Goal: Task Accomplishment & Management: Manage account settings

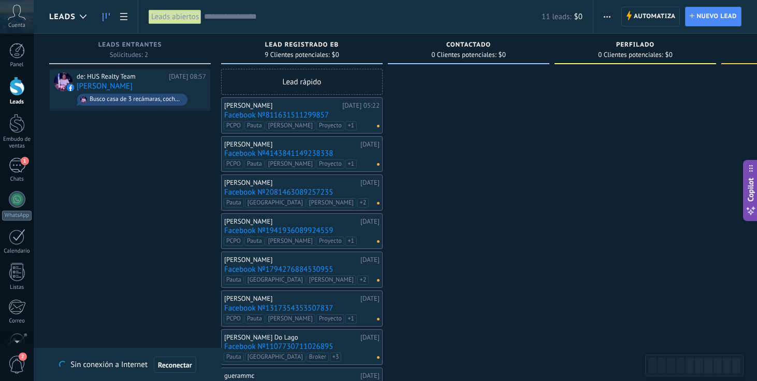
scroll to position [8, 0]
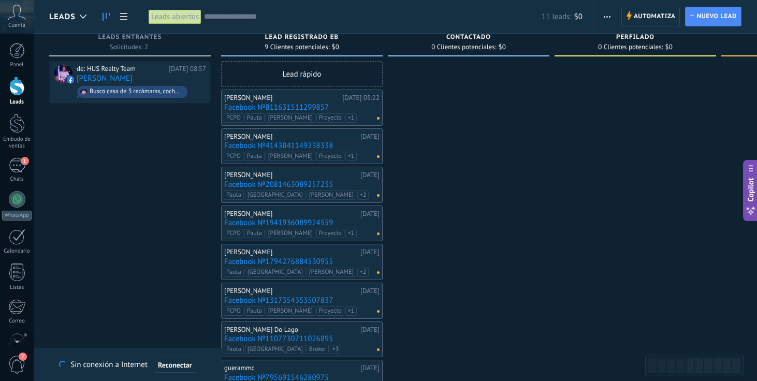
click at [18, 88] on div at bounding box center [17, 86] width 16 height 19
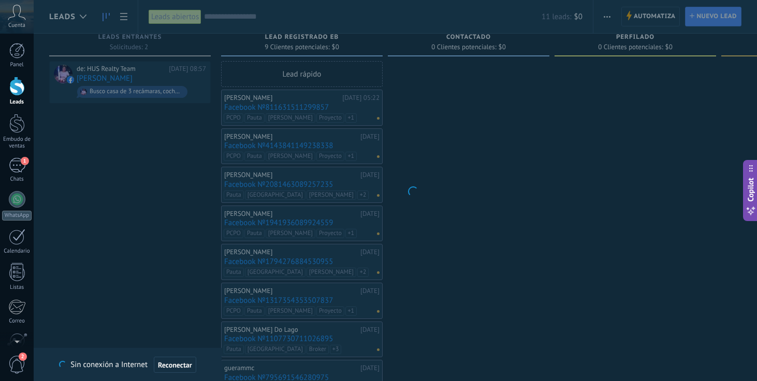
click at [525, 184] on body ".abccls-1,.abccls-2{fill-rule:evenodd}.abccls-2{fill:#fff} .abfcls-1{fill:none}…" at bounding box center [378, 182] width 757 height 381
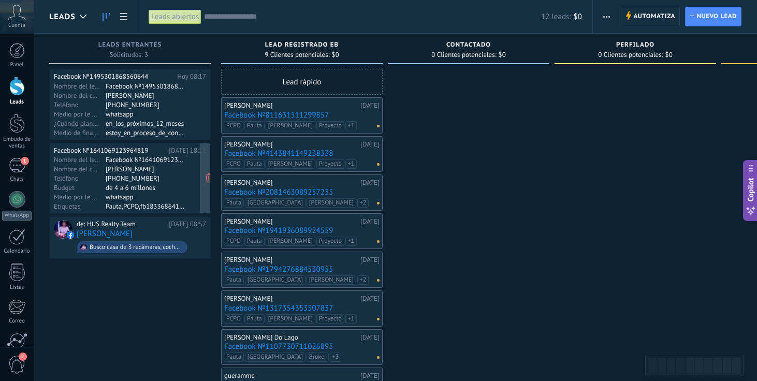
click at [154, 199] on div "whatsapp" at bounding box center [146, 197] width 80 height 8
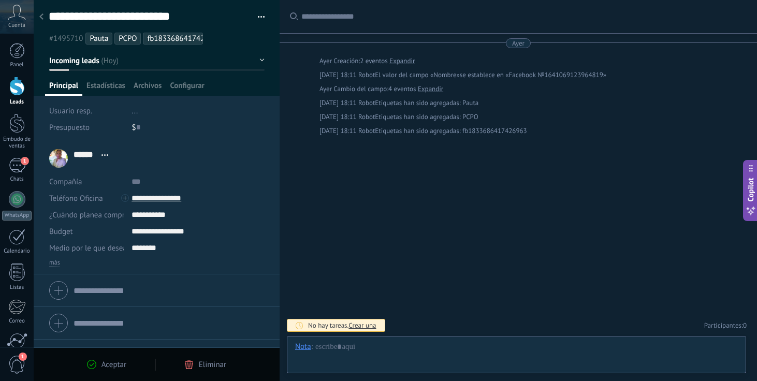
click at [225, 40] on ul "#1495710 [GEOGRAPHIC_DATA] PCPO fb1833686417426963" at bounding box center [155, 39] width 214 height 14
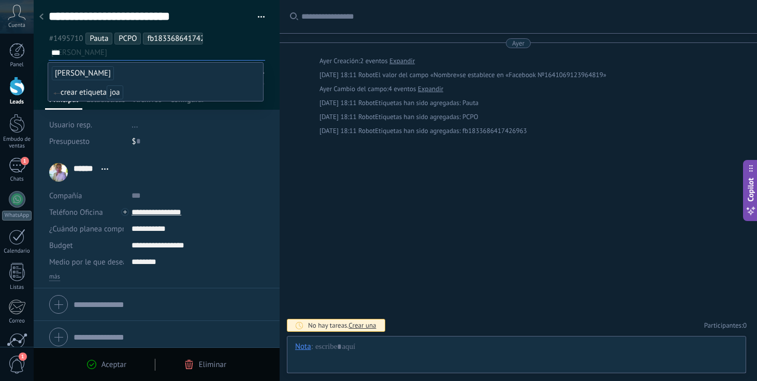
type input "***"
click at [73, 76] on span "[PERSON_NAME]" at bounding box center [83, 73] width 62 height 14
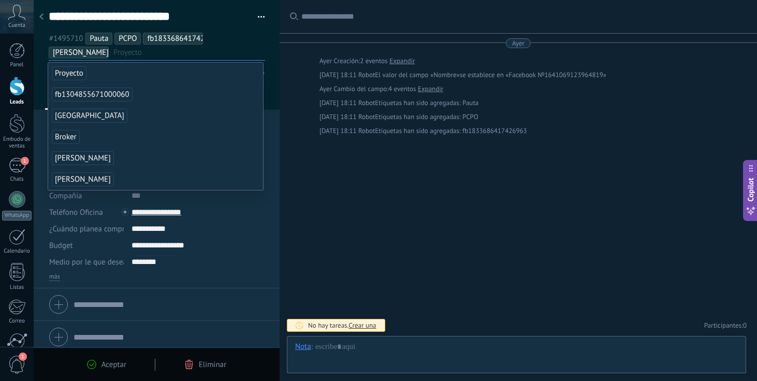
click at [73, 76] on span "Proyecto" at bounding box center [69, 73] width 35 height 14
click at [314, 215] on div "Buscar Carga más [DATE] [DATE] Creación: 2 eventos Expandir [DATE] 18:11 Robot …" at bounding box center [519, 190] width 478 height 381
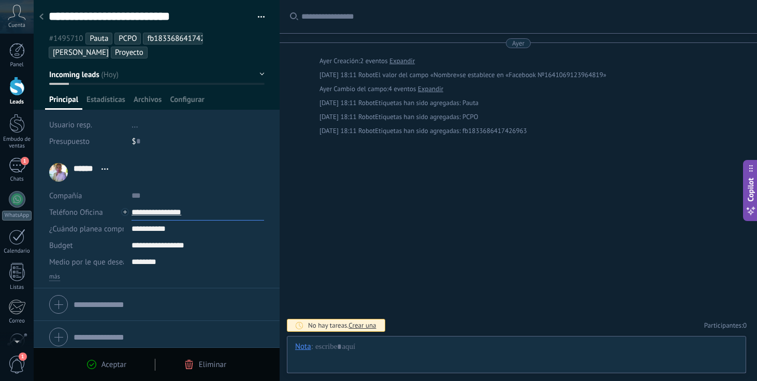
click at [172, 213] on input "**********" at bounding box center [198, 212] width 133 height 17
type input "**********"
click at [163, 250] on div "Copiar" at bounding box center [157, 248] width 50 height 18
click at [17, 83] on div at bounding box center [17, 86] width 16 height 19
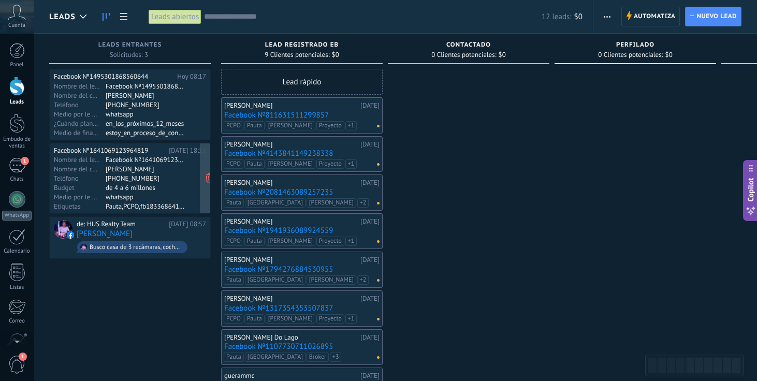
click at [173, 177] on div "[PHONE_NUMBER]" at bounding box center [146, 178] width 80 height 8
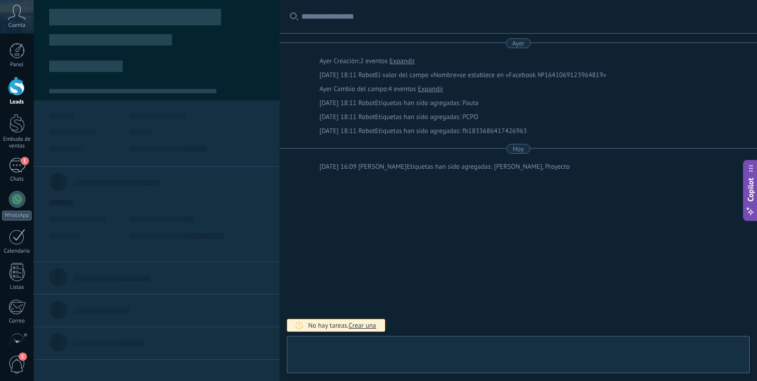
scroll to position [16, 0]
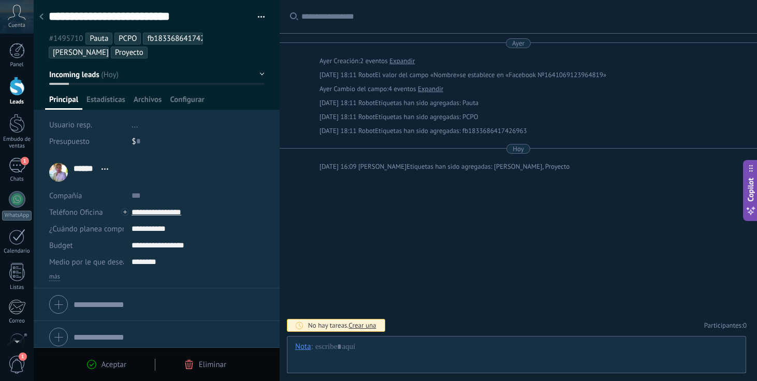
click at [112, 363] on span "Aceptar" at bounding box center [114, 365] width 25 height 10
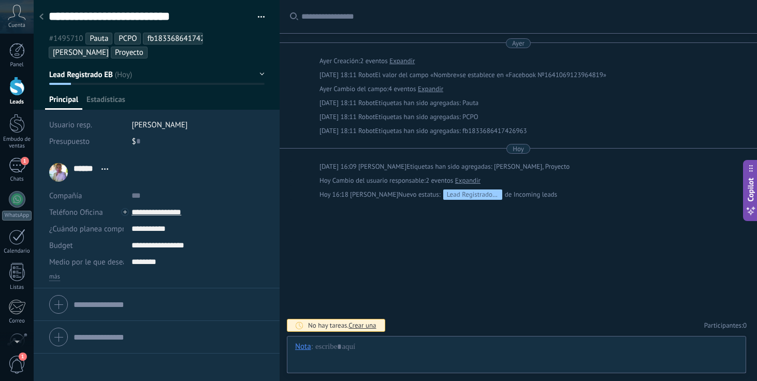
scroll to position [16, 0]
click at [16, 87] on div at bounding box center [17, 86] width 16 height 19
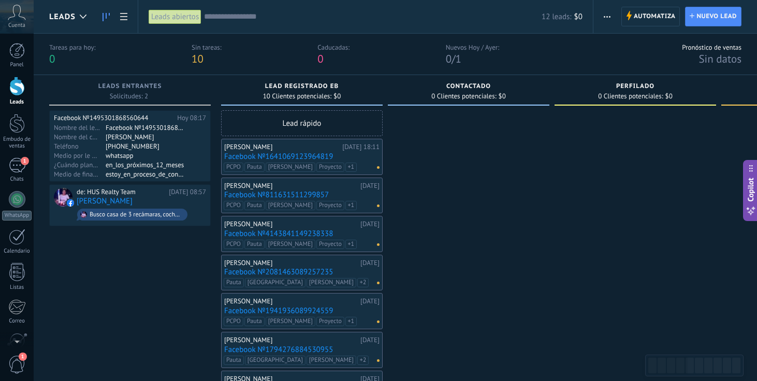
click at [521, 139] on div at bounding box center [469, 316] width 162 height 412
click at [181, 146] on div "[PHONE_NUMBER]" at bounding box center [146, 146] width 80 height 8
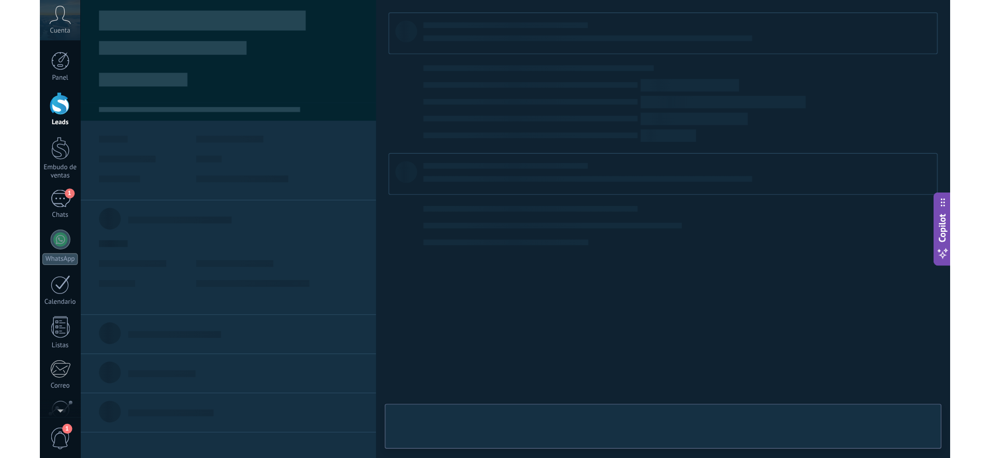
scroll to position [16, 0]
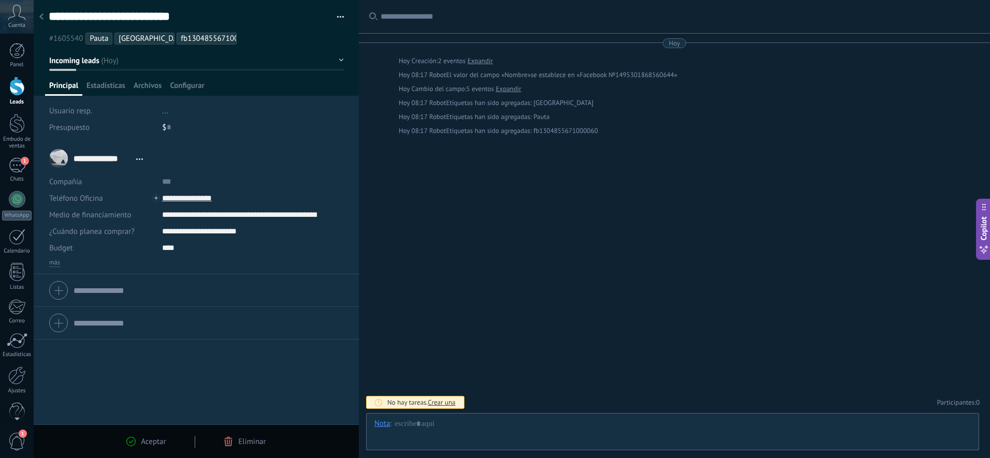
type textarea "**********"
click at [224, 40] on ul "#1605540 [GEOGRAPHIC_DATA] [GEOGRAPHIC_DATA] fb1304855671000060" at bounding box center [195, 39] width 294 height 14
type input "*"
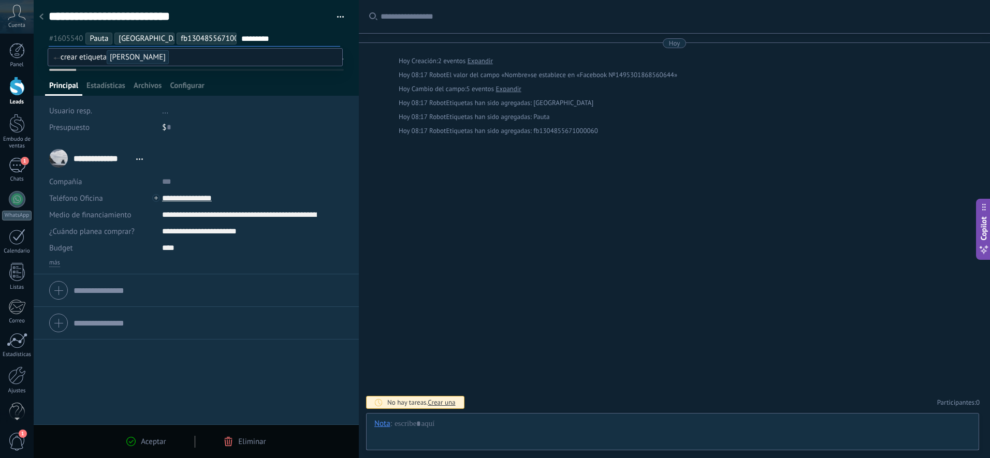
click at [288, 36] on input "********" at bounding box center [290, 38] width 98 height 11
type input "********"
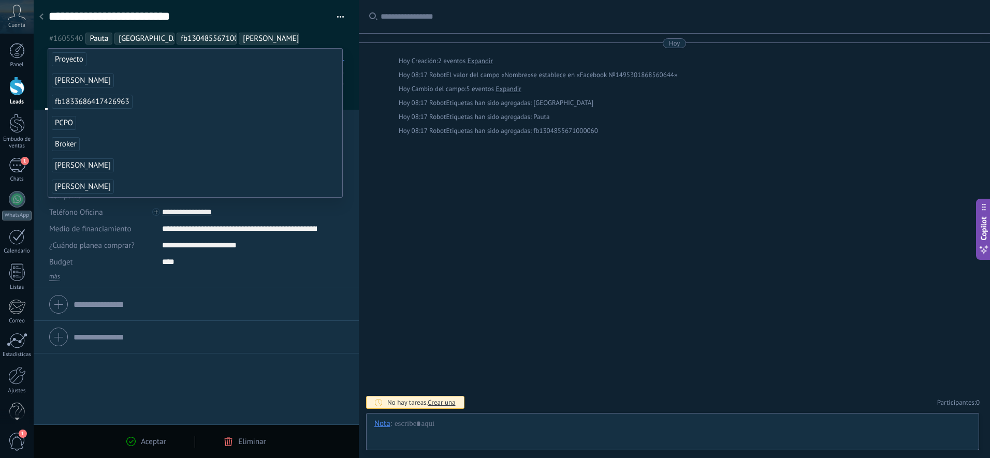
click at [72, 62] on span "Proyecto" at bounding box center [69, 59] width 35 height 14
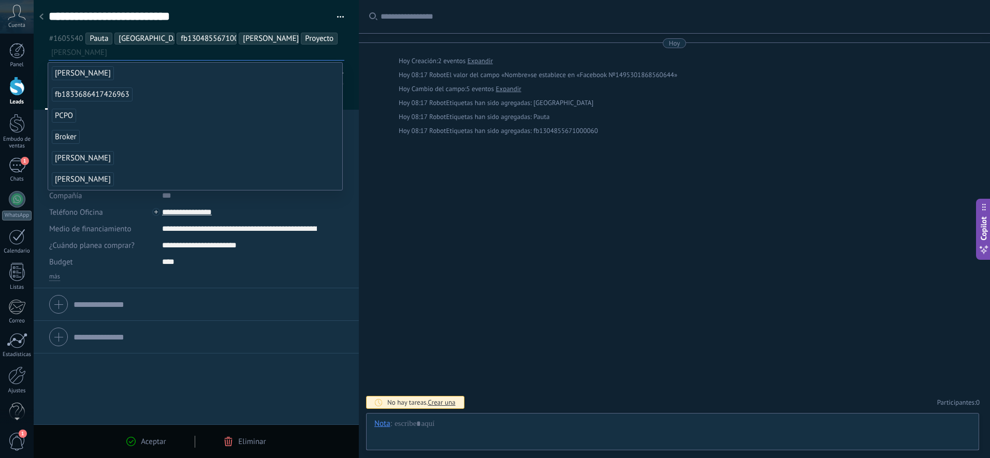
click at [160, 381] on div "Aceptar Eliminar" at bounding box center [196, 442] width 325 height 34
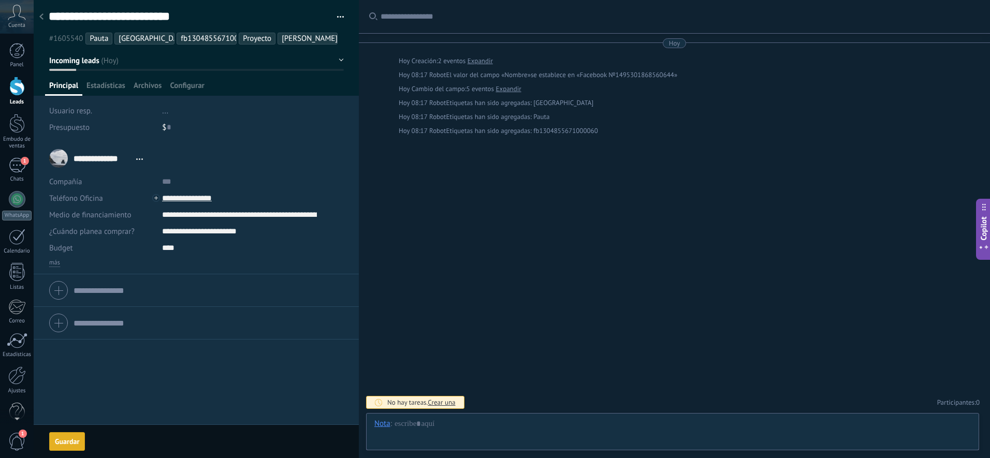
click at [140, 381] on div "Guardar [GEOGRAPHIC_DATA] Cancelar" at bounding box center [196, 442] width 325 height 34
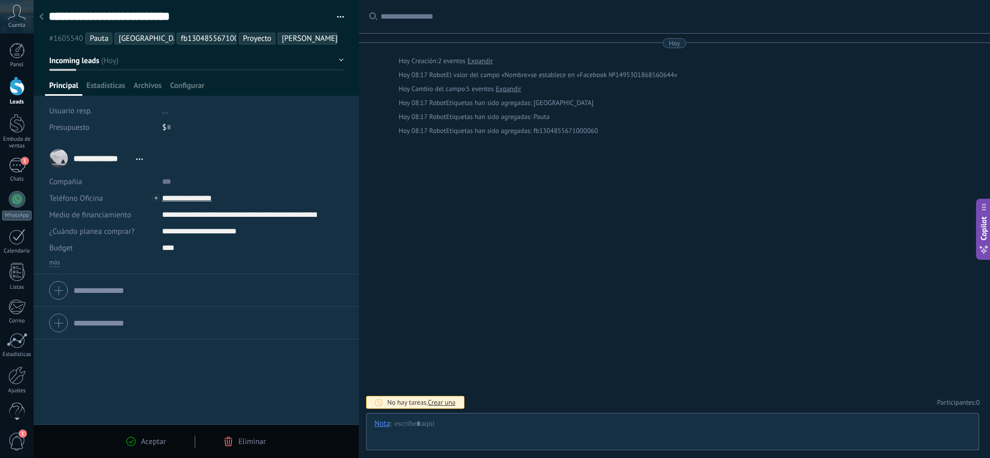
click at [145, 381] on span "Aceptar" at bounding box center [153, 442] width 25 height 10
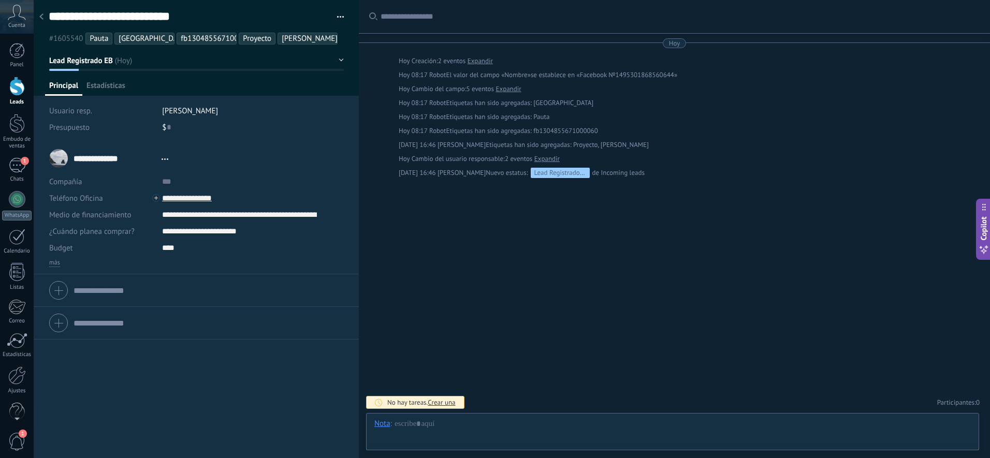
scroll to position [16, 0]
click at [17, 96] on link "Leads" at bounding box center [17, 91] width 34 height 29
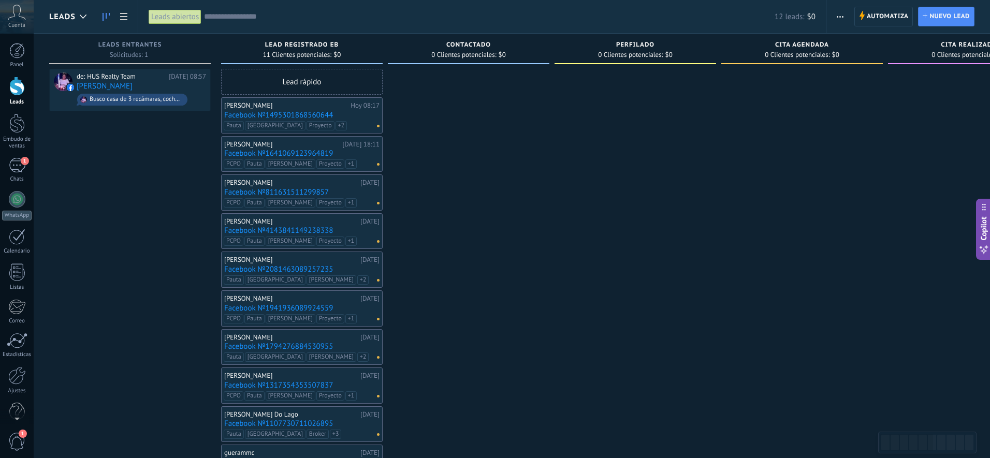
click at [308, 107] on div "[PERSON_NAME]" at bounding box center [286, 106] width 124 height 8
click at [307, 111] on link "Facebook №1495301868560644" at bounding box center [301, 115] width 155 height 9
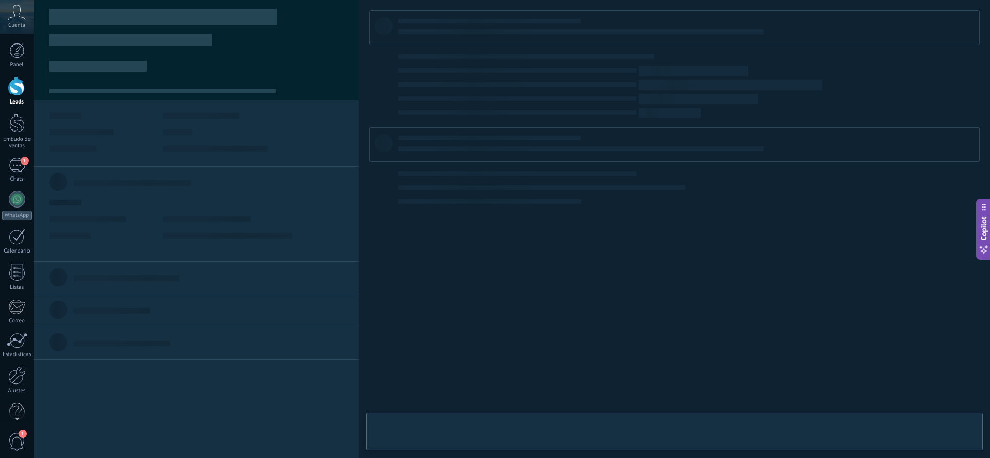
type textarea "**********"
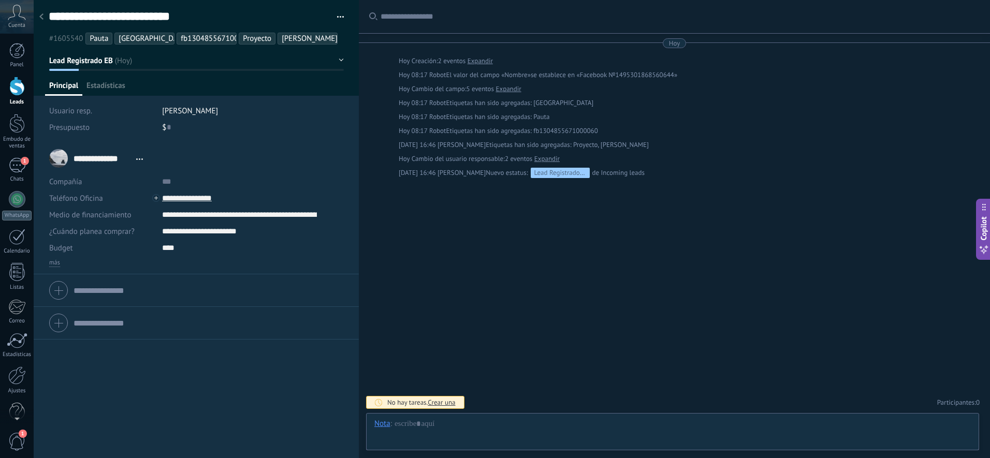
scroll to position [16, 0]
click at [193, 198] on input "**********" at bounding box center [239, 198] width 155 height 17
type input "**********"
click at [197, 235] on div "Copiar" at bounding box center [188, 234] width 50 height 18
click at [13, 93] on div at bounding box center [17, 86] width 16 height 19
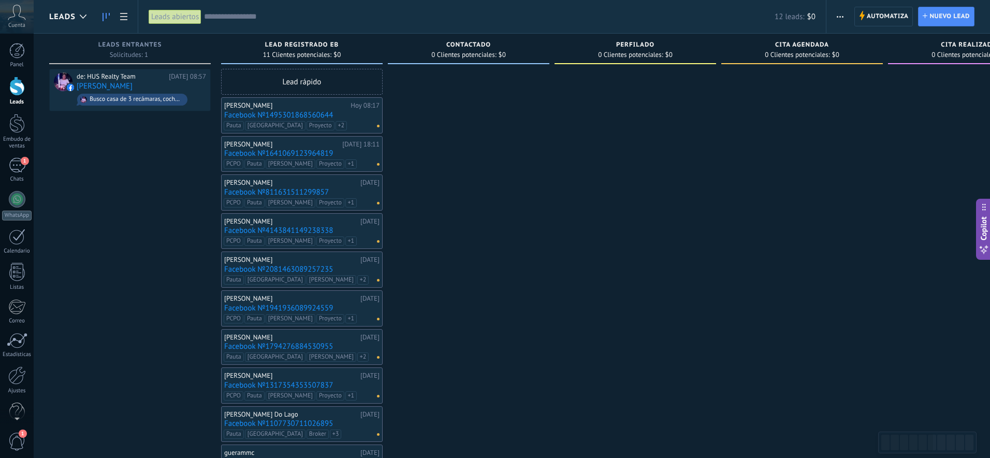
click at [325, 146] on div "[PERSON_NAME]" at bounding box center [282, 144] width 116 height 8
click at [279, 144] on div "[PERSON_NAME]" at bounding box center [282, 144] width 116 height 8
click at [283, 152] on link "Facebook №1641069123964819" at bounding box center [301, 153] width 155 height 9
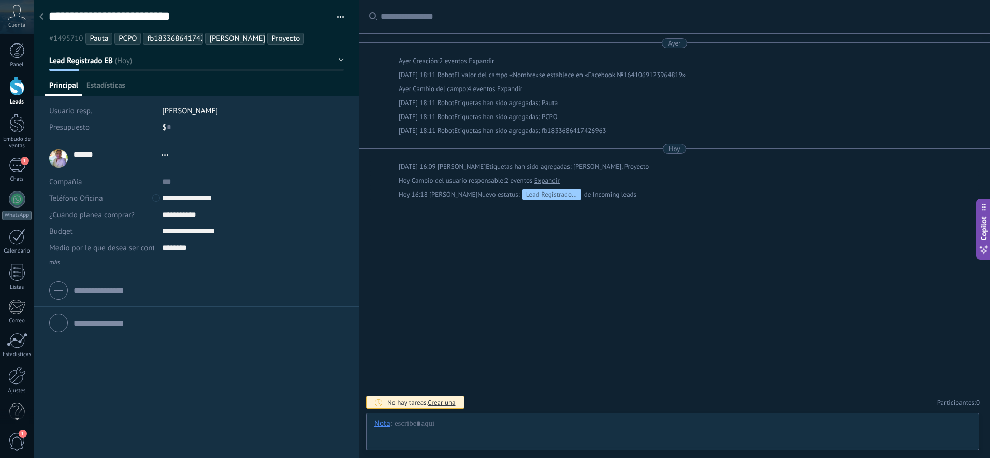
type textarea "**********"
click at [195, 193] on input "**********" at bounding box center [239, 198] width 155 height 17
type input "**********"
click at [179, 234] on div "Copiar" at bounding box center [188, 234] width 50 height 18
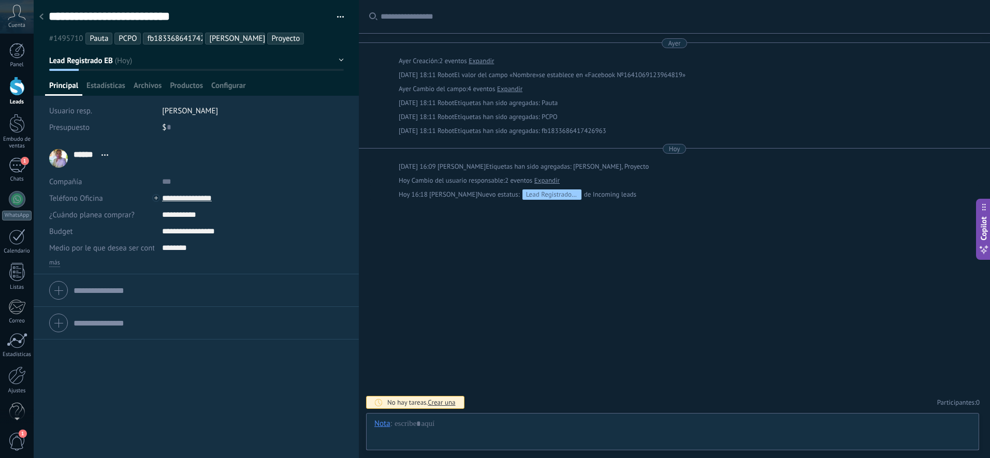
click at [17, 90] on div at bounding box center [17, 86] width 16 height 19
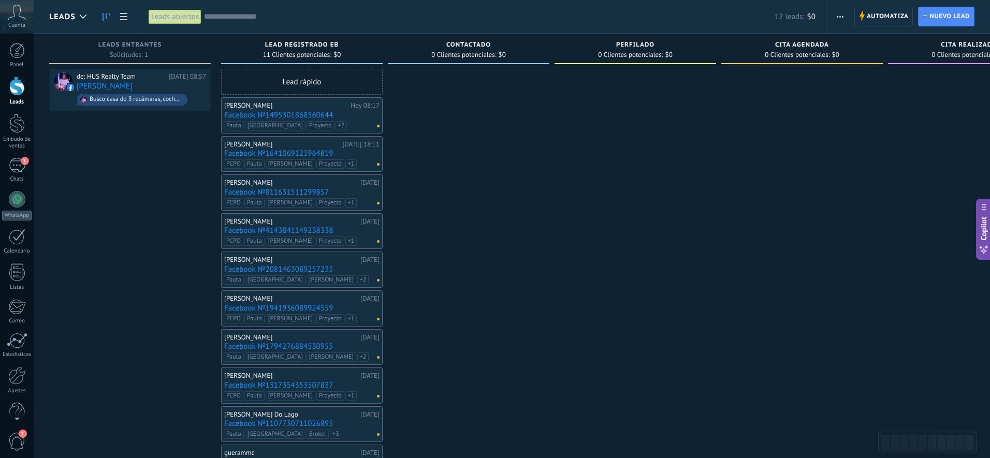
click at [235, 16] on input "text" at bounding box center [489, 16] width 571 height 11
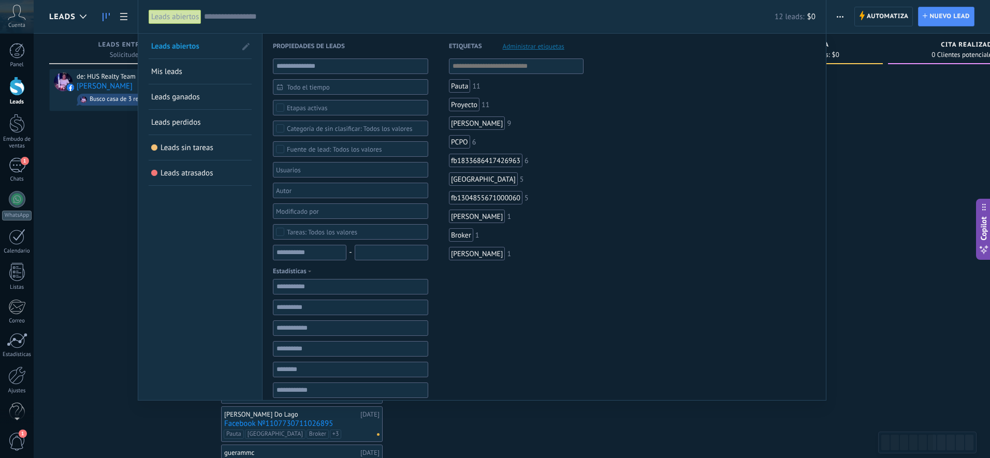
click at [464, 144] on div "PCPO" at bounding box center [459, 141] width 21 height 13
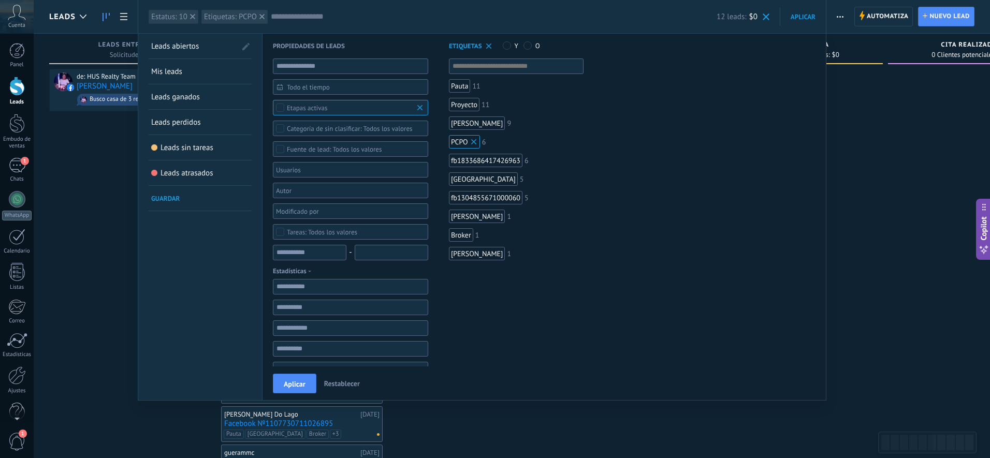
click at [464, 144] on div "PCPO" at bounding box center [464, 141] width 31 height 13
click at [314, 381] on button "Aplicar" at bounding box center [295, 384] width 44 height 20
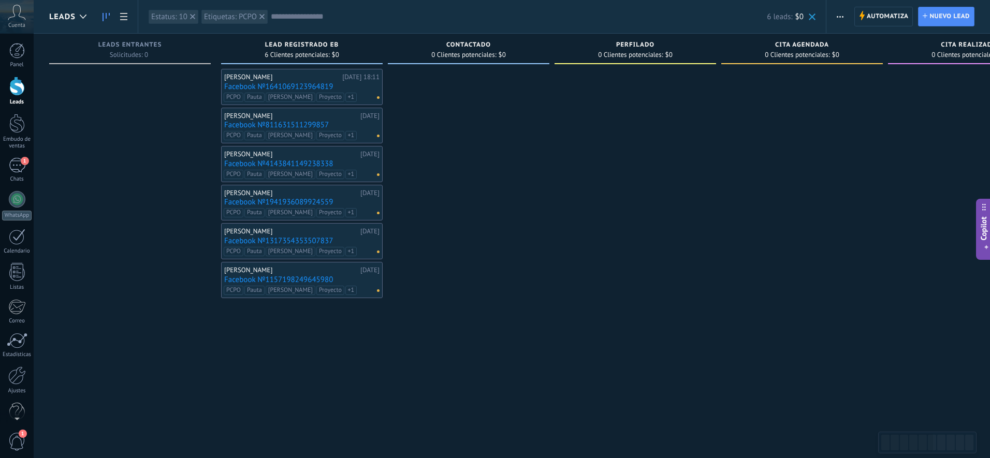
click at [248, 88] on link "Facebook №1641069123964819" at bounding box center [301, 86] width 155 height 9
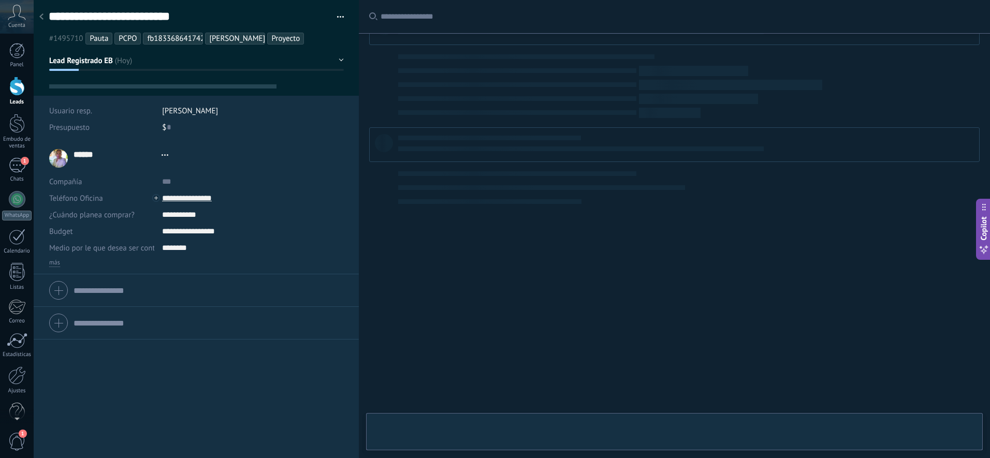
scroll to position [16, 0]
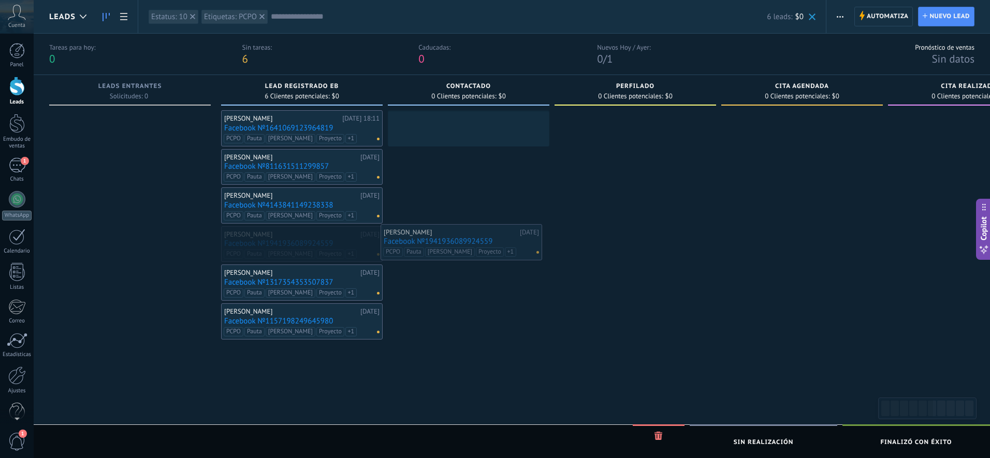
drag, startPoint x: 310, startPoint y: 237, endPoint x: 470, endPoint y: 235, distance: 159.6
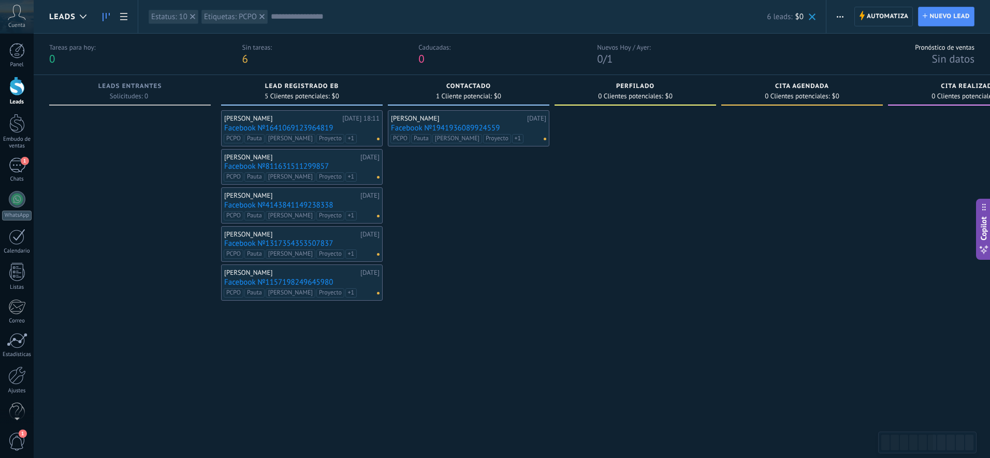
click at [480, 121] on div "[PERSON_NAME]" at bounding box center [458, 118] width 134 height 8
click at [526, 124] on link "Facebook №1941936089924559" at bounding box center [468, 128] width 155 height 9
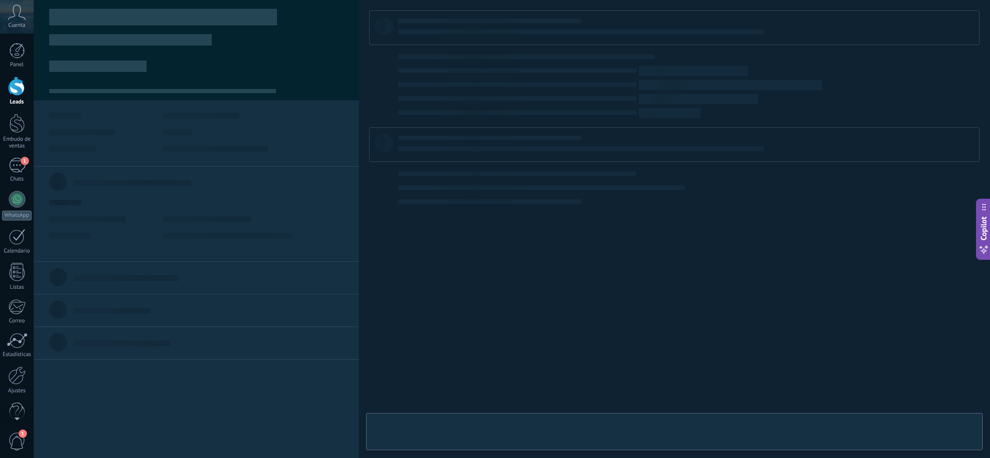
type textarea "**********"
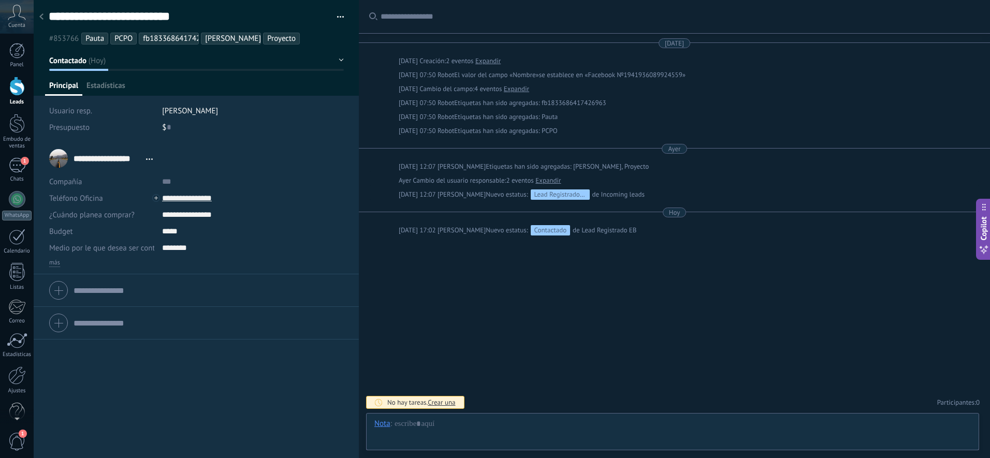
scroll to position [16, 0]
click at [422, 381] on div at bounding box center [673, 434] width 597 height 31
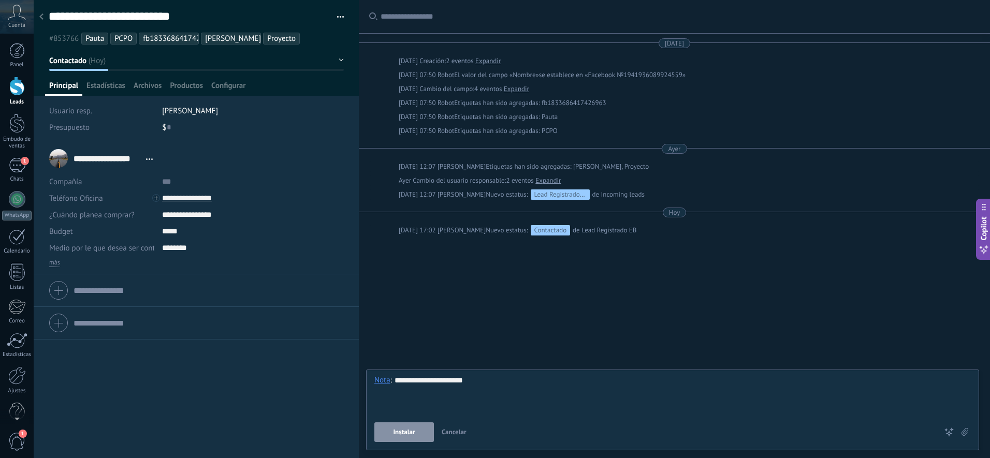
click at [408, 381] on button "Instalar" at bounding box center [405, 433] width 60 height 20
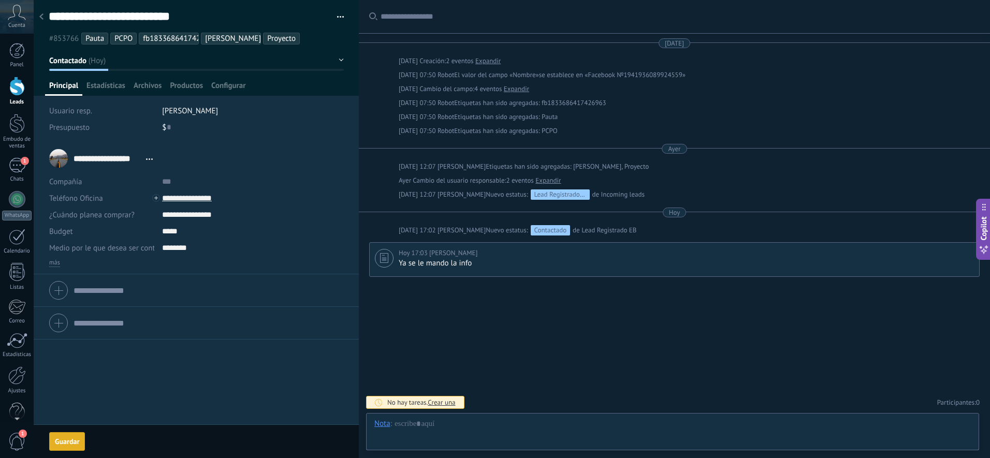
click at [444, 298] on div "Buscar Carga más [DATE] [DATE] Creación: 2 eventos Expandir [DATE] 07:50 Robot …" at bounding box center [674, 229] width 631 height 458
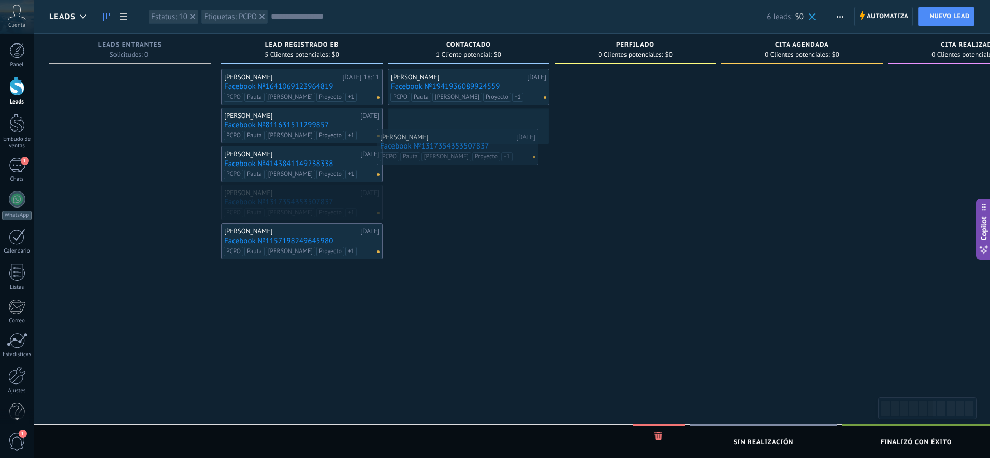
drag, startPoint x: 312, startPoint y: 192, endPoint x: 468, endPoint y: 136, distance: 165.7
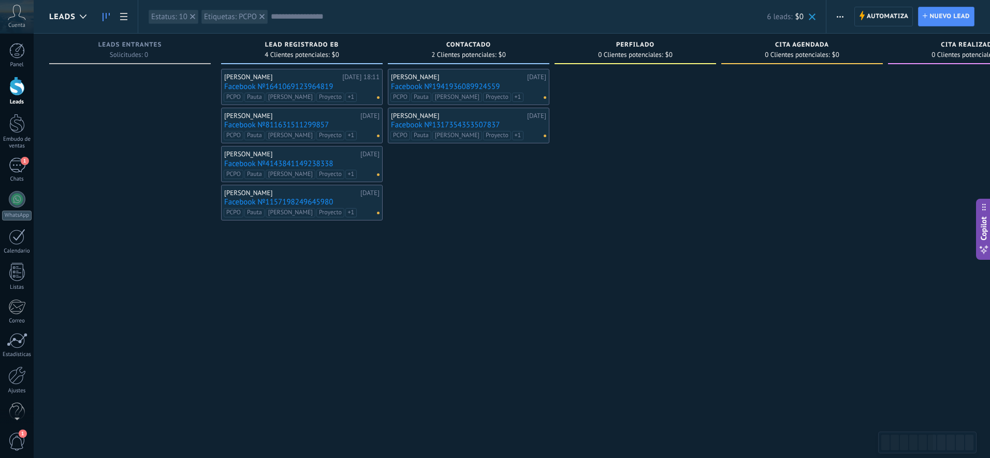
click at [469, 127] on link "Facebook №1317354353507837" at bounding box center [468, 125] width 155 height 9
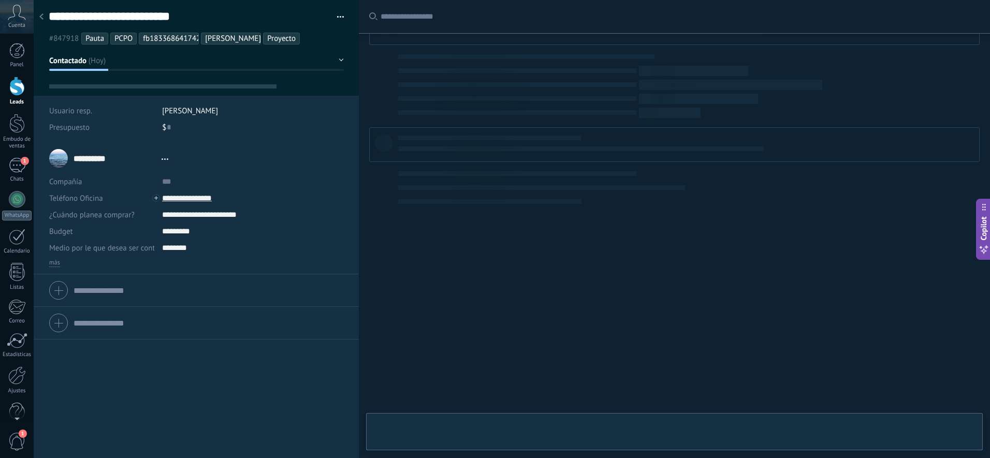
type textarea "**********"
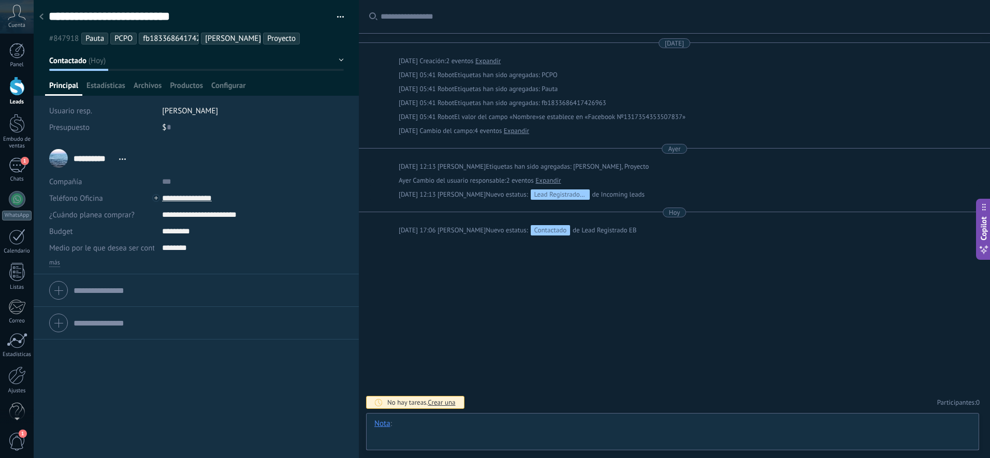
click at [434, 381] on div at bounding box center [673, 434] width 597 height 31
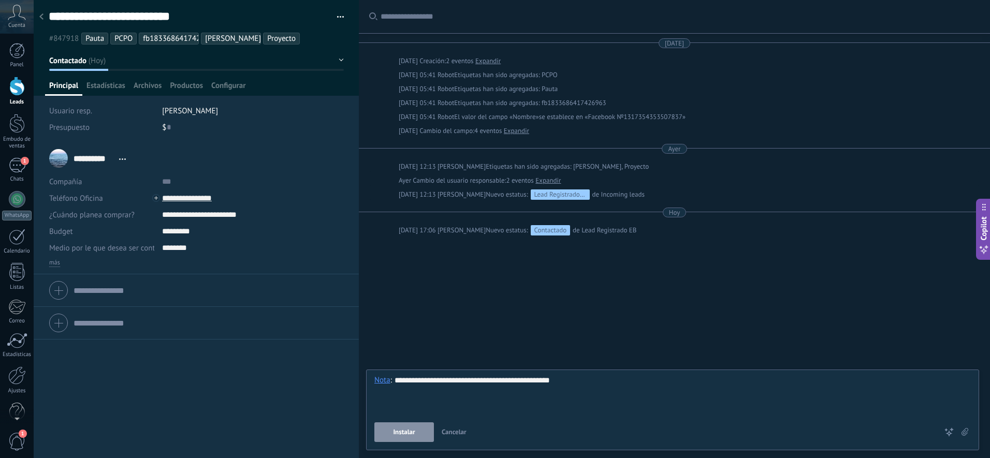
click at [419, 381] on button "Instalar" at bounding box center [405, 433] width 60 height 20
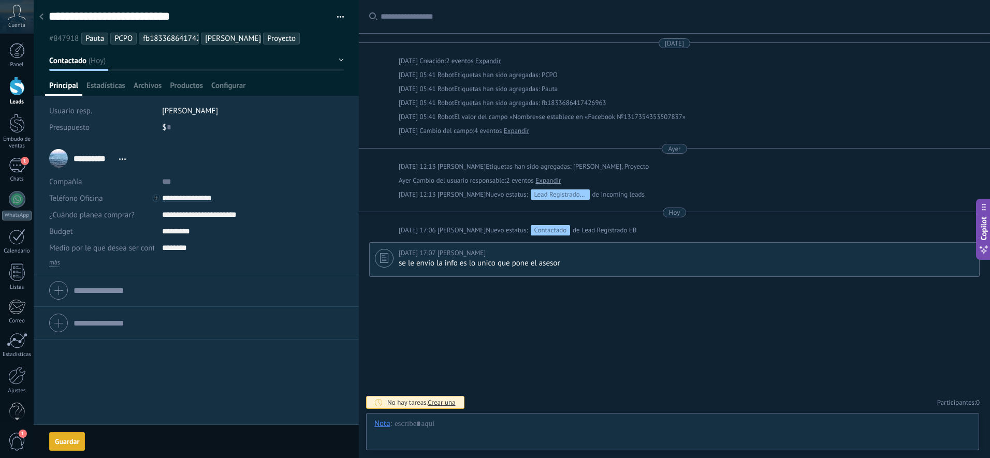
click at [43, 19] on use at bounding box center [41, 16] width 4 height 6
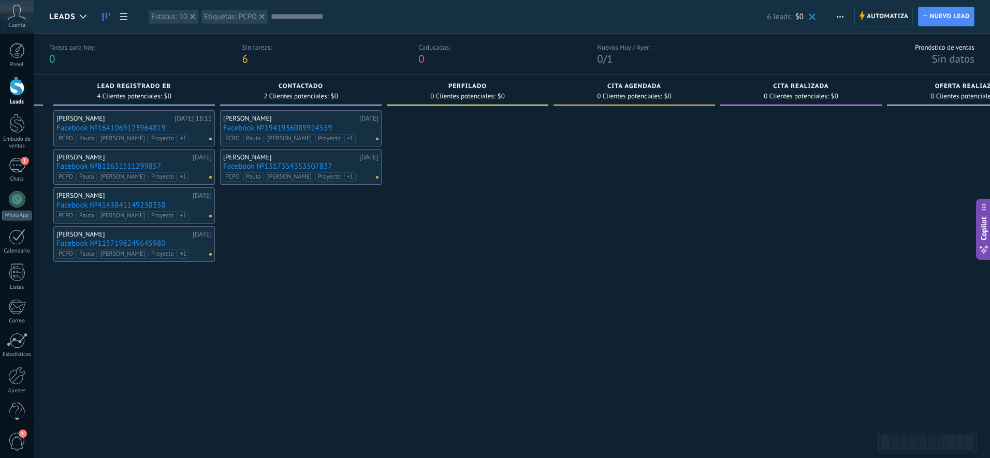
click at [307, 118] on div "[PERSON_NAME]" at bounding box center [290, 118] width 134 height 8
click at [295, 128] on link "Facebook №1941936089924559" at bounding box center [300, 128] width 155 height 9
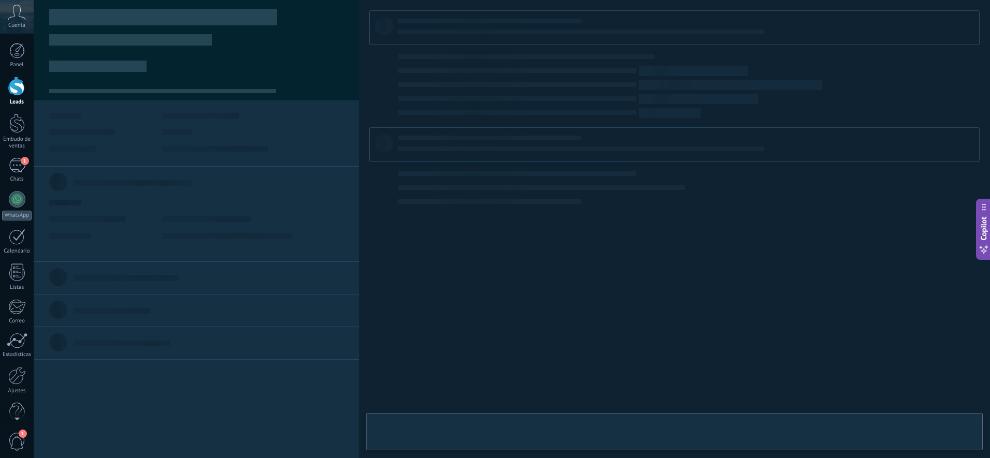
type textarea "**********"
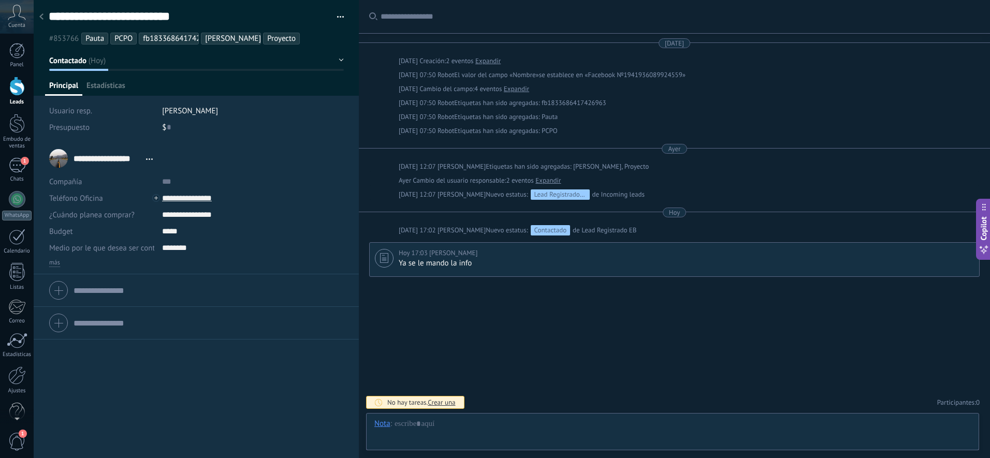
scroll to position [16, 0]
click at [121, 86] on span "Estadísticas" at bounding box center [106, 88] width 39 height 15
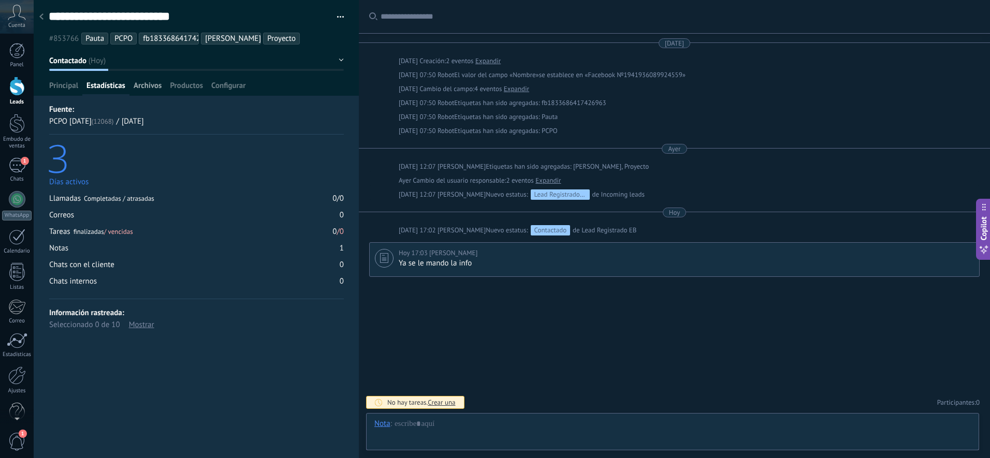
click at [155, 81] on span "Archivos" at bounding box center [148, 88] width 28 height 15
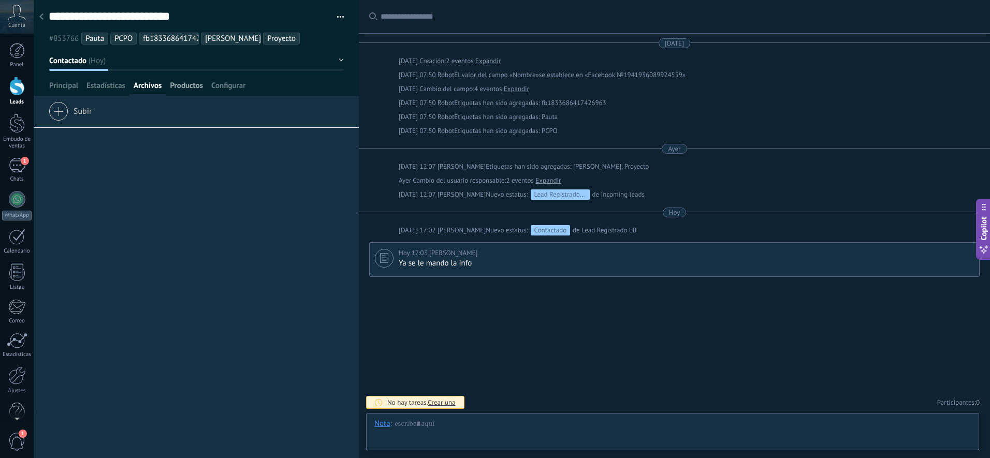
click at [176, 82] on span "Productos" at bounding box center [186, 88] width 33 height 15
click at [231, 84] on span "Configurar" at bounding box center [228, 88] width 34 height 15
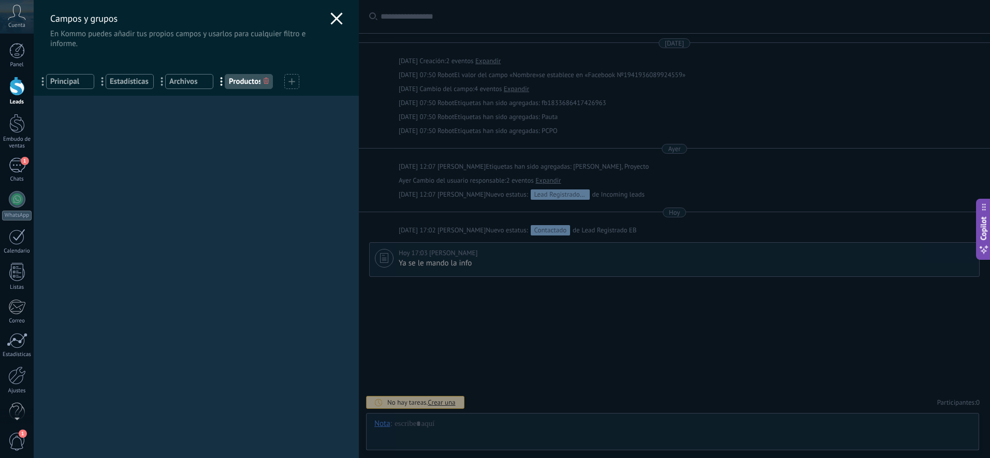
click at [322, 15] on div "Campos y grupos En Kommo puedes añadir tus propios campos y usarlos para cualqu…" at bounding box center [196, 24] width 325 height 49
click at [336, 17] on icon at bounding box center [336, 18] width 12 height 12
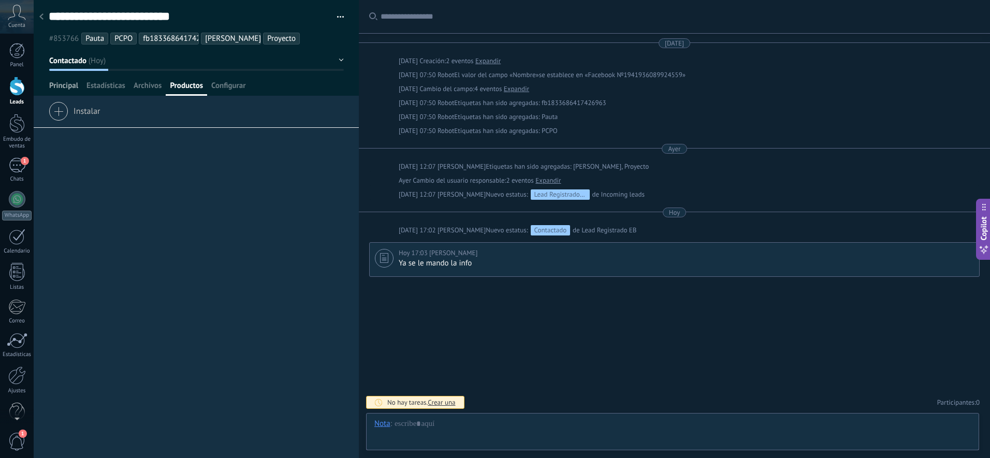
click at [60, 91] on span "Principal" at bounding box center [63, 88] width 29 height 15
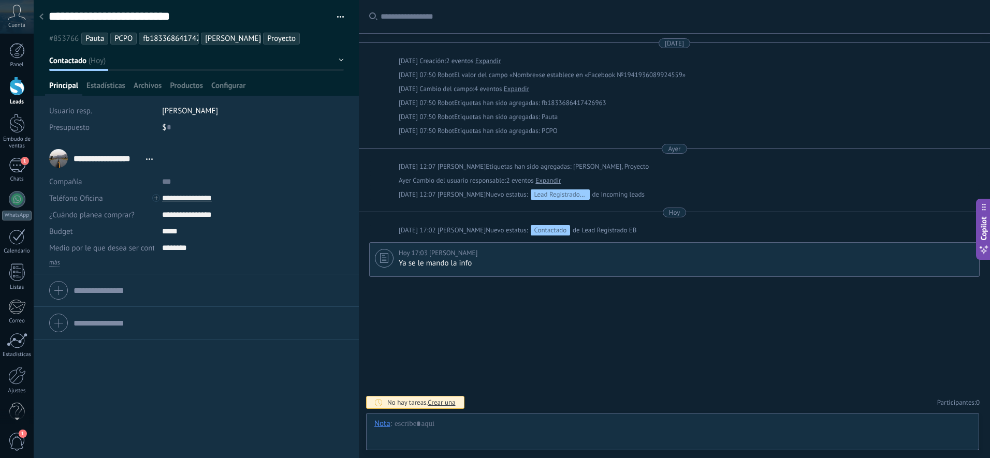
click at [73, 234] on div "Budget" at bounding box center [101, 231] width 105 height 17
click at [63, 233] on span "Budget" at bounding box center [61, 232] width 24 height 8
click at [164, 126] on div "$ 0" at bounding box center [253, 127] width 182 height 17
click at [42, 16] on icon at bounding box center [41, 16] width 4 height 6
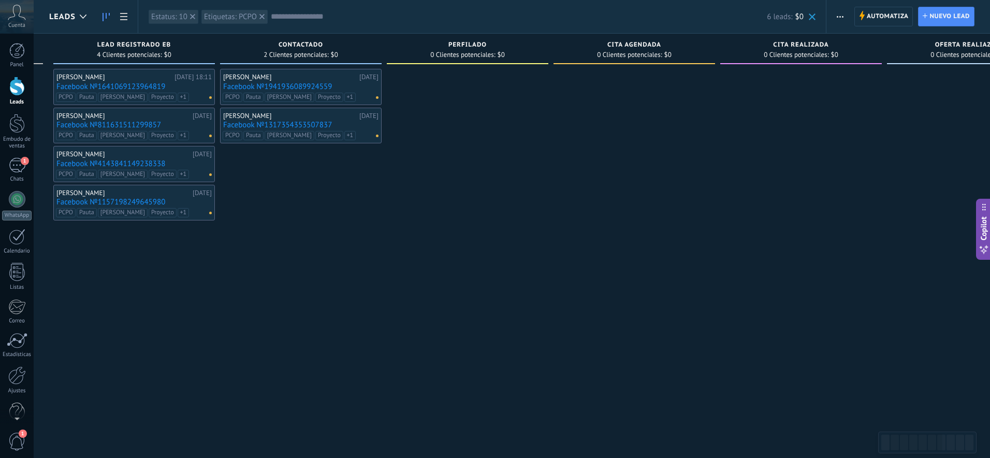
click at [9, 9] on icon at bounding box center [17, 13] width 18 height 16
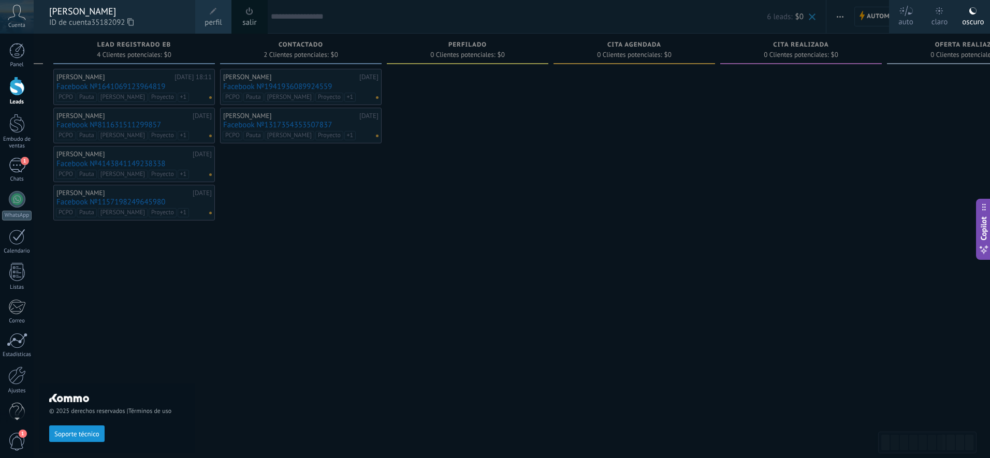
click at [15, 20] on icon at bounding box center [17, 13] width 18 height 16
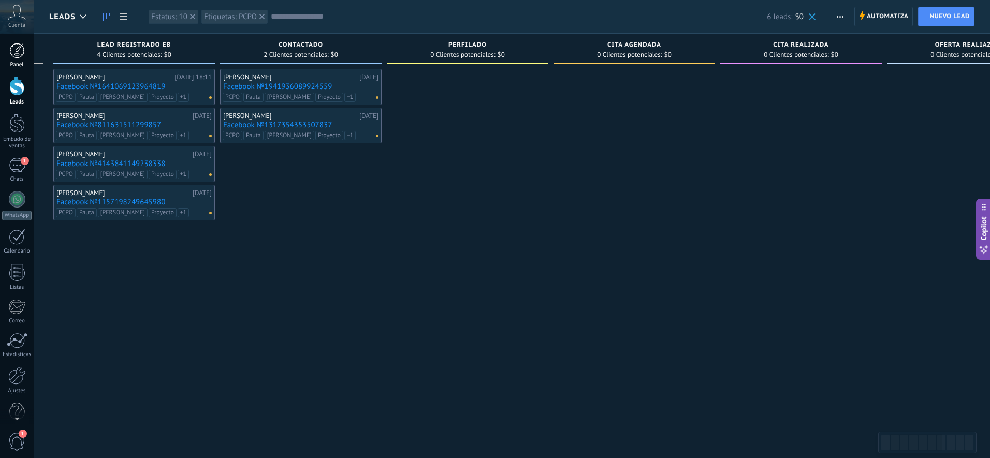
click at [25, 52] on link "Panel" at bounding box center [17, 55] width 34 height 25
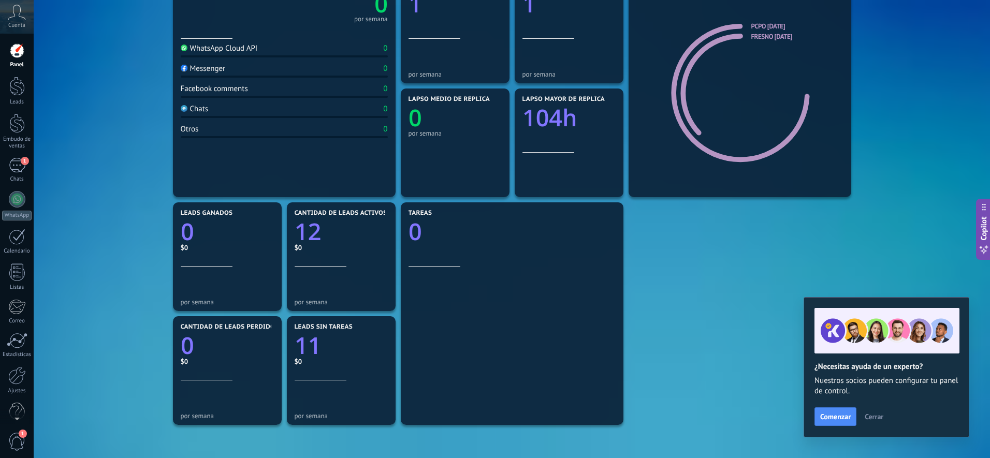
scroll to position [65, 0]
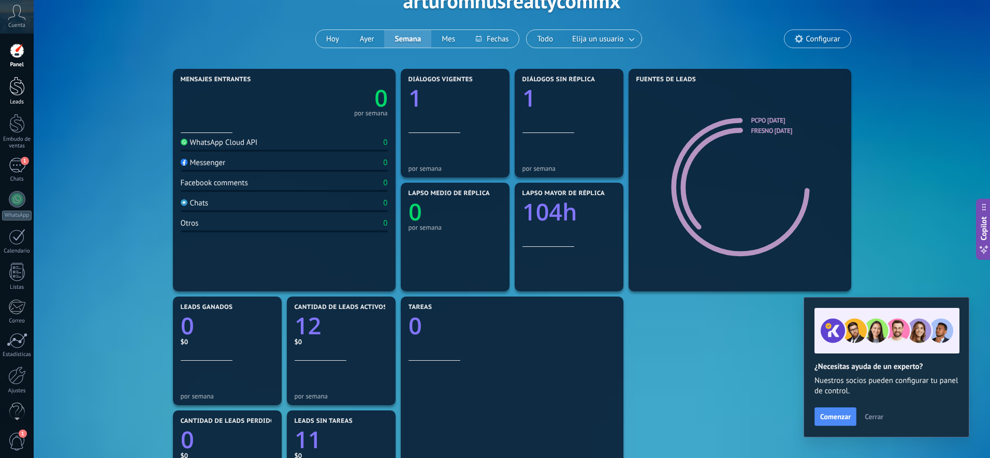
click at [19, 88] on div at bounding box center [17, 86] width 16 height 19
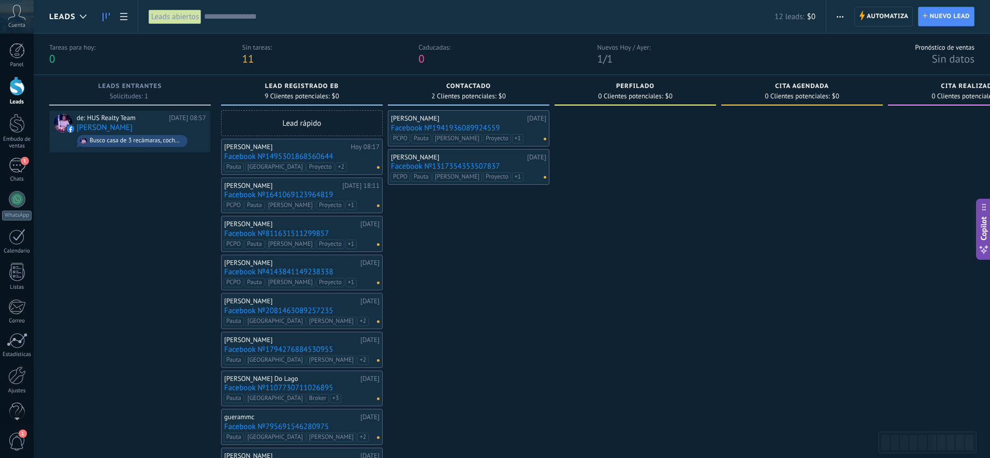
click at [242, 21] on input "text" at bounding box center [489, 16] width 571 height 11
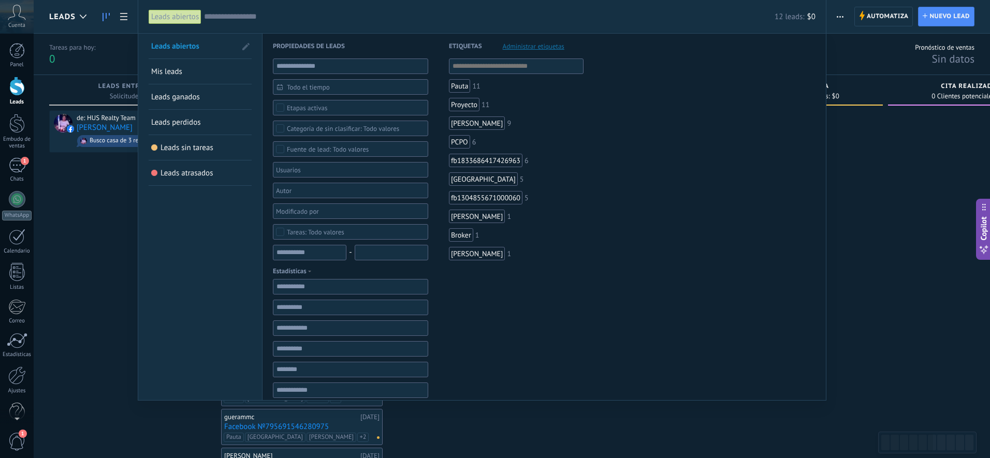
click at [466, 142] on div "PCPO" at bounding box center [459, 141] width 21 height 13
click at [466, 142] on div "PCPO" at bounding box center [464, 141] width 31 height 13
click at [459, 145] on div "PCPO" at bounding box center [459, 141] width 21 height 13
click at [459, 145] on div "PCPO" at bounding box center [464, 141] width 31 height 13
click at [459, 145] on div "PCPO" at bounding box center [459, 141] width 21 height 13
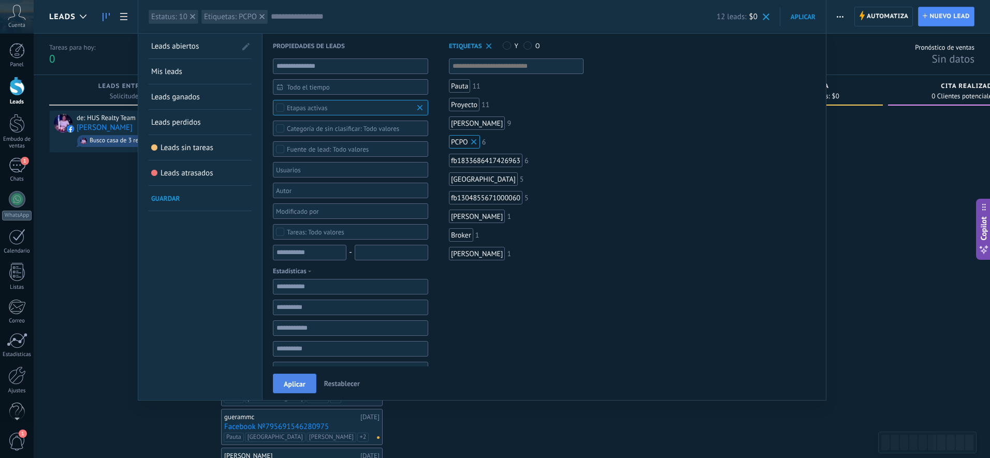
click at [295, 381] on span "Aplicar" at bounding box center [295, 384] width 22 height 7
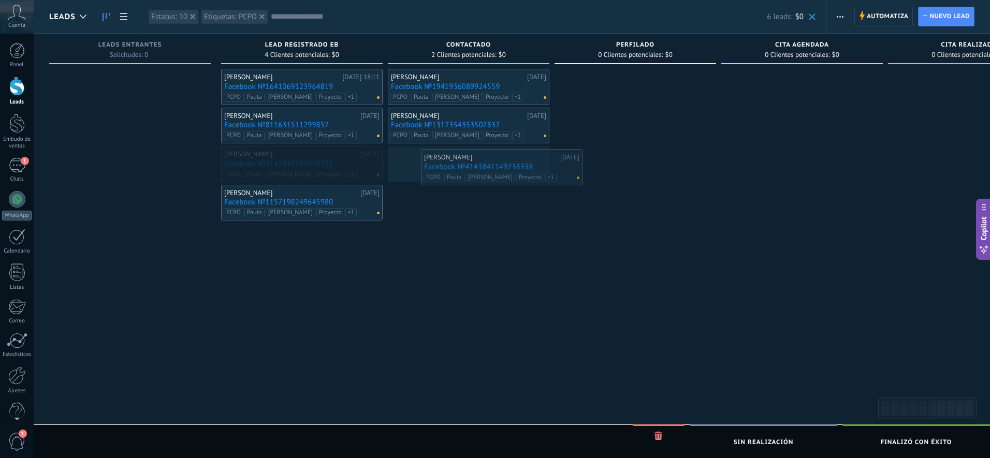
drag, startPoint x: 265, startPoint y: 159, endPoint x: 465, endPoint y: 162, distance: 200.0
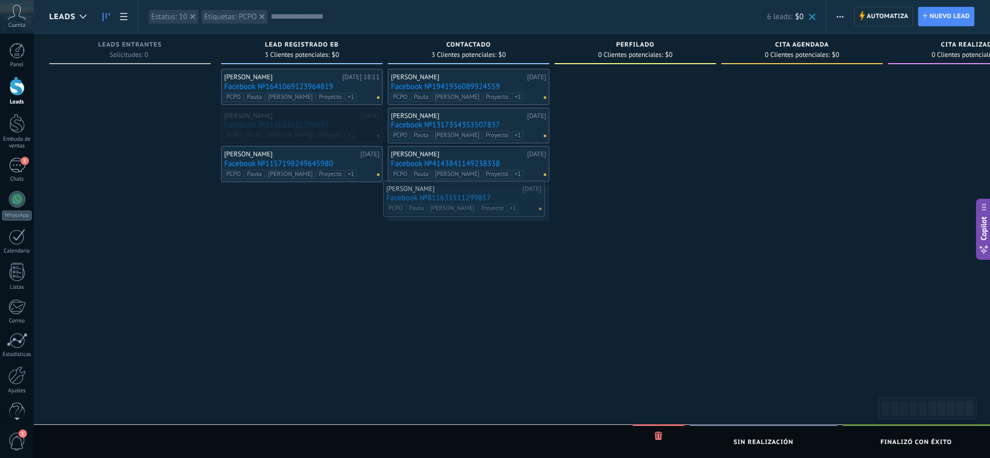
drag, startPoint x: 284, startPoint y: 114, endPoint x: 446, endPoint y: 188, distance: 178.0
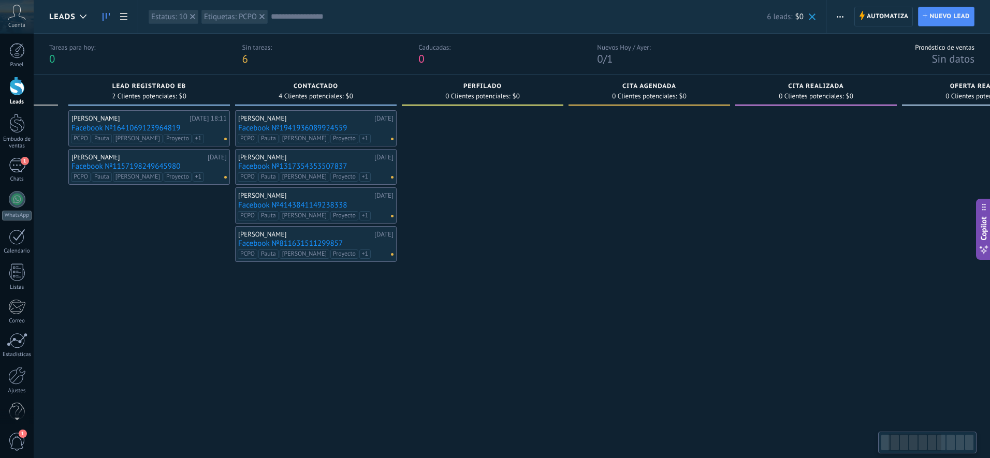
scroll to position [0, 151]
click at [757, 11] on icon at bounding box center [862, 15] width 6 height 9
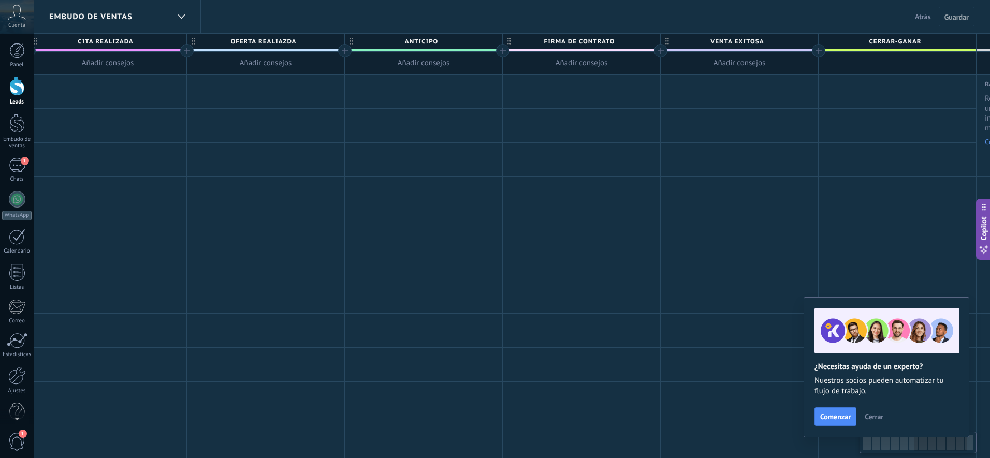
scroll to position [0, 969]
click at [605, 46] on span "Firma de contrato" at bounding box center [572, 42] width 152 height 16
click at [631, 42] on body ".abccls-1,.abccls-2{fill-rule:evenodd}.abccls-2{fill:#fff} .abfcls-1{fill:none}…" at bounding box center [495, 229] width 990 height 458
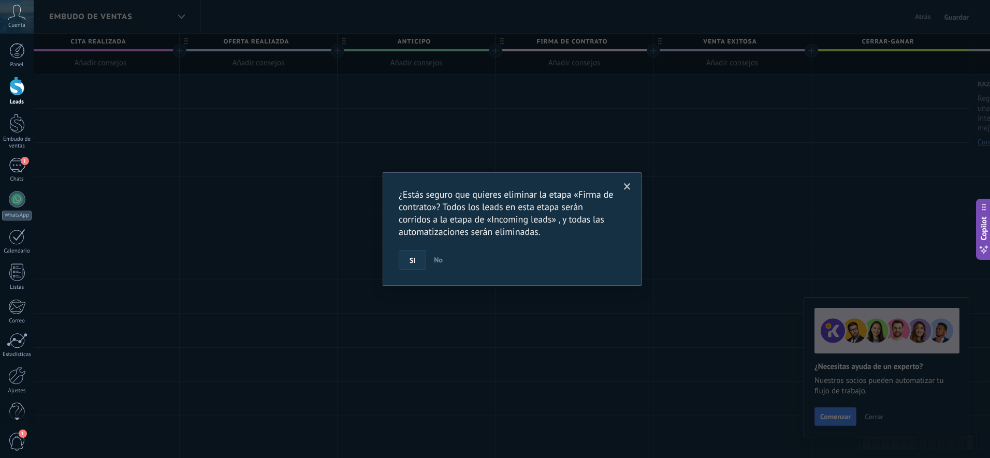
click at [416, 264] on button "Si" at bounding box center [412, 260] width 27 height 20
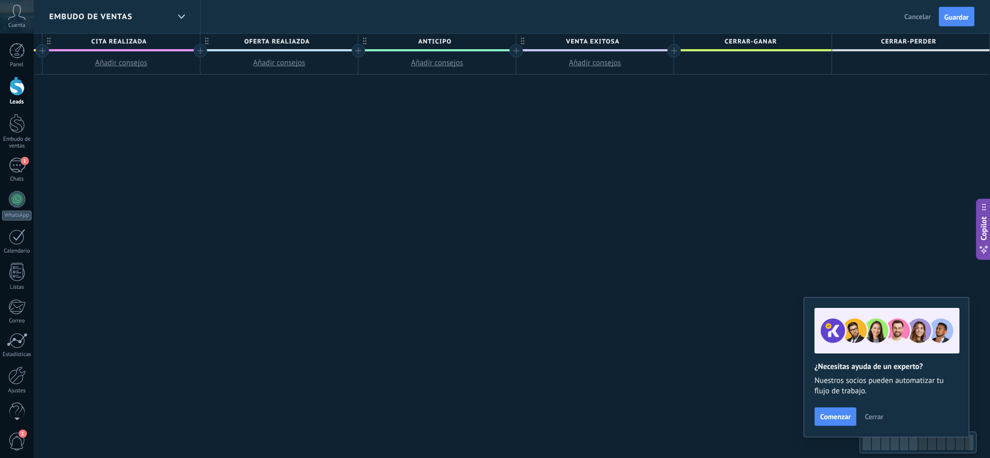
scroll to position [0, 948]
click at [467, 45] on span "Anticipo" at bounding box center [434, 42] width 152 height 16
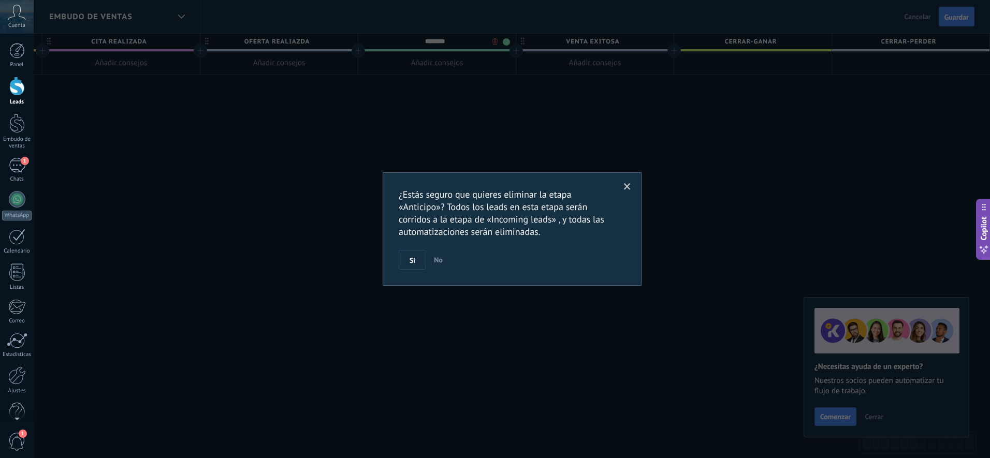
click at [494, 40] on body ".abccls-1,.abccls-2{fill-rule:evenodd}.abccls-2{fill:#fff} .abfcls-1{fill:none}…" at bounding box center [495, 229] width 990 height 458
click at [422, 256] on button "Si" at bounding box center [412, 260] width 27 height 20
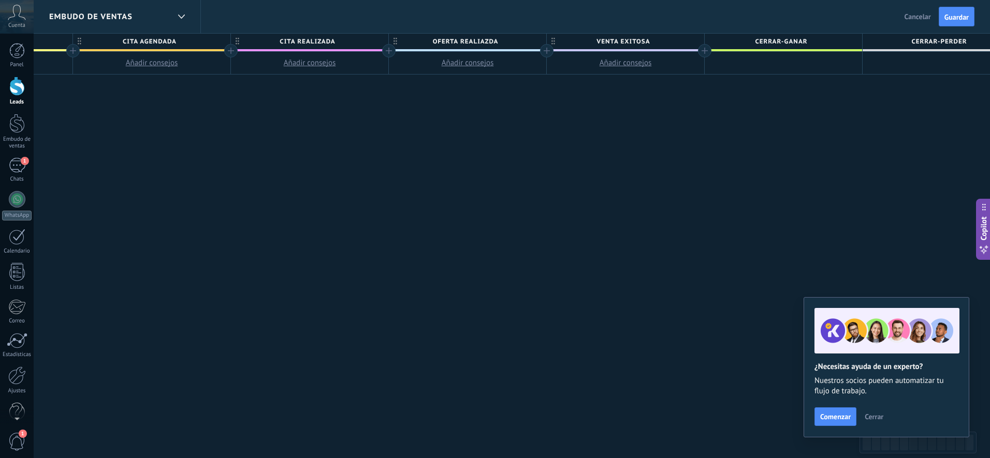
scroll to position [0, 790]
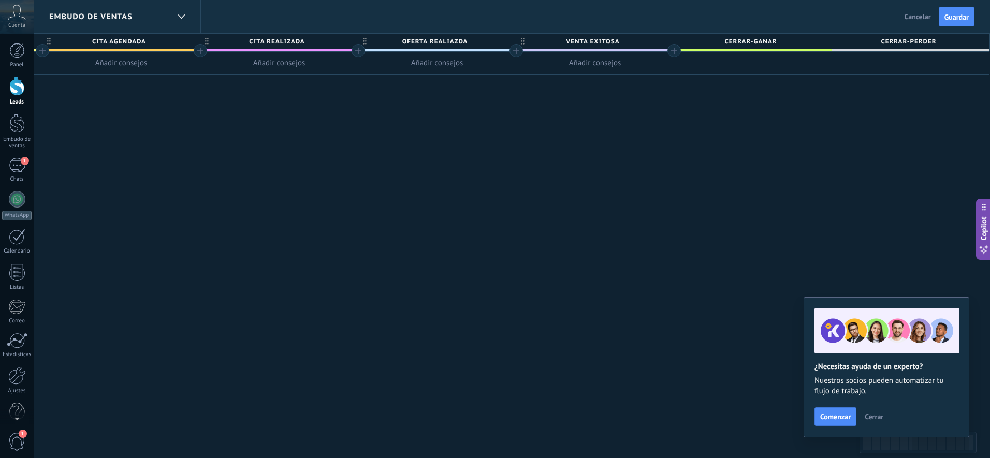
click at [594, 48] on span "Venta exitosa" at bounding box center [592, 42] width 152 height 16
click at [651, 44] on body ".abccls-1,.abccls-2{fill-rule:evenodd}.abccls-2{fill:#fff} .abfcls-1{fill:none}…" at bounding box center [495, 229] width 990 height 458
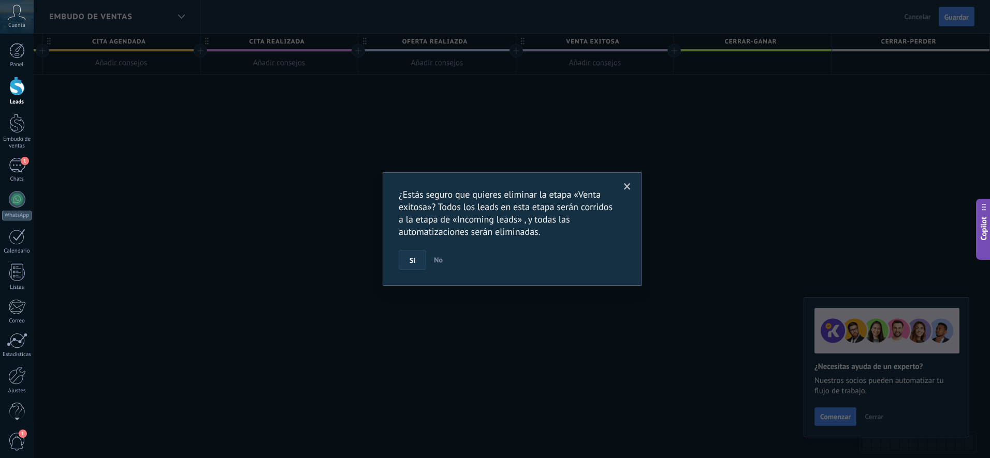
click at [415, 269] on button "Si" at bounding box center [412, 260] width 27 height 20
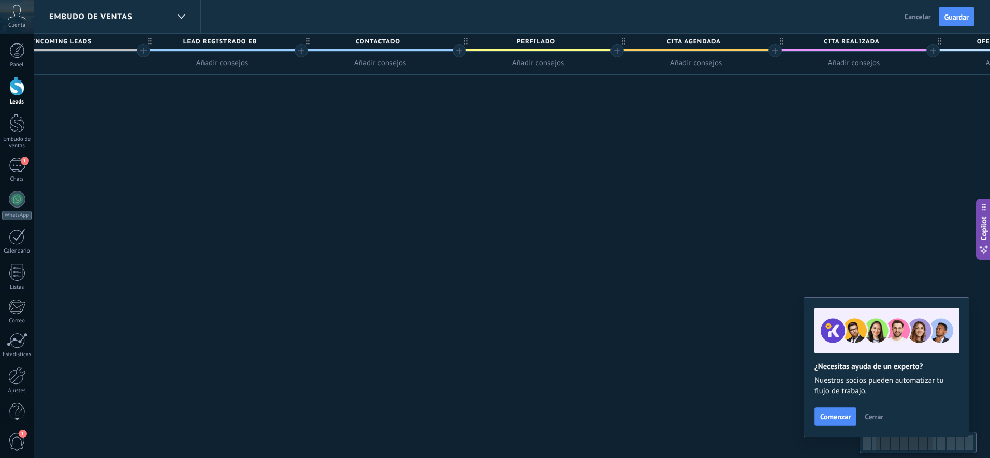
scroll to position [0, 228]
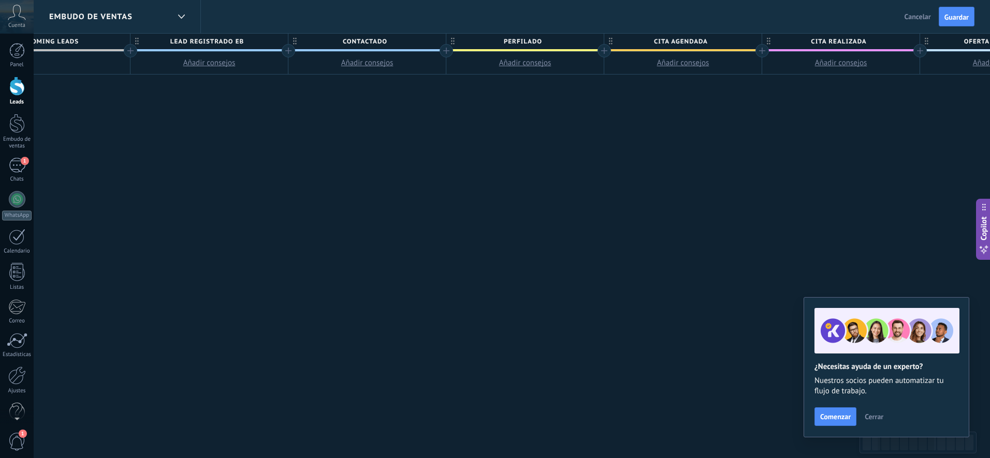
click at [368, 39] on span "Contactado" at bounding box center [365, 42] width 152 height 16
type input "*"
type input "******"
click at [467, 126] on div "**********" at bounding box center [684, 270] width 1422 height 473
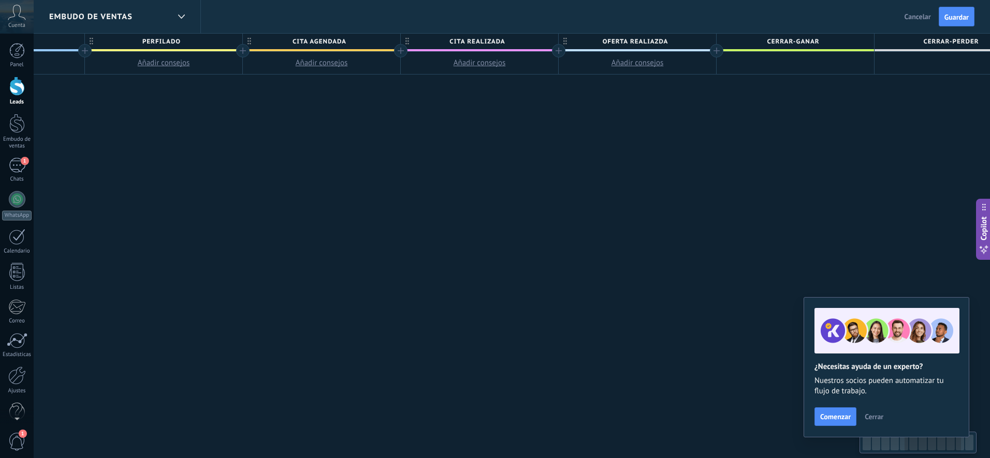
scroll to position [0, 633]
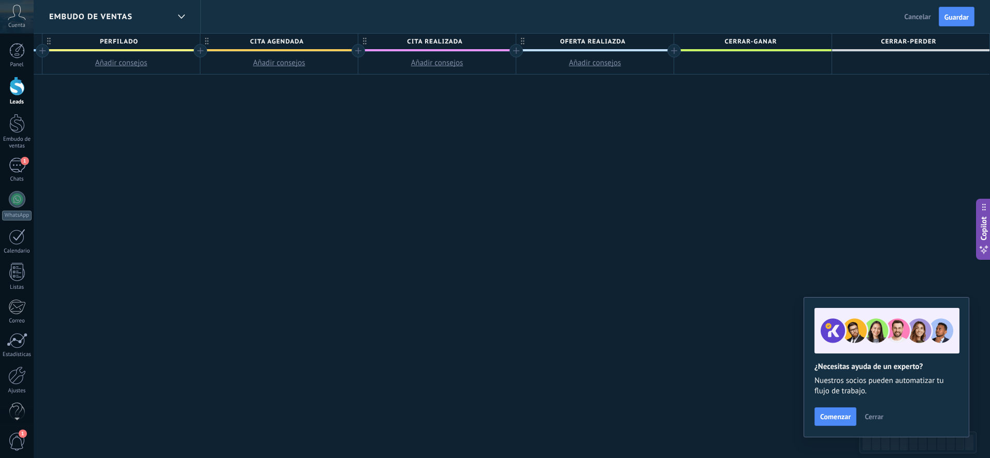
click at [745, 71] on div at bounding box center [752, 63] width 157 height 23
click at [673, 254] on div "**********" at bounding box center [279, 270] width 1422 height 473
click at [757, 16] on span "Guardar" at bounding box center [957, 16] width 24 height 7
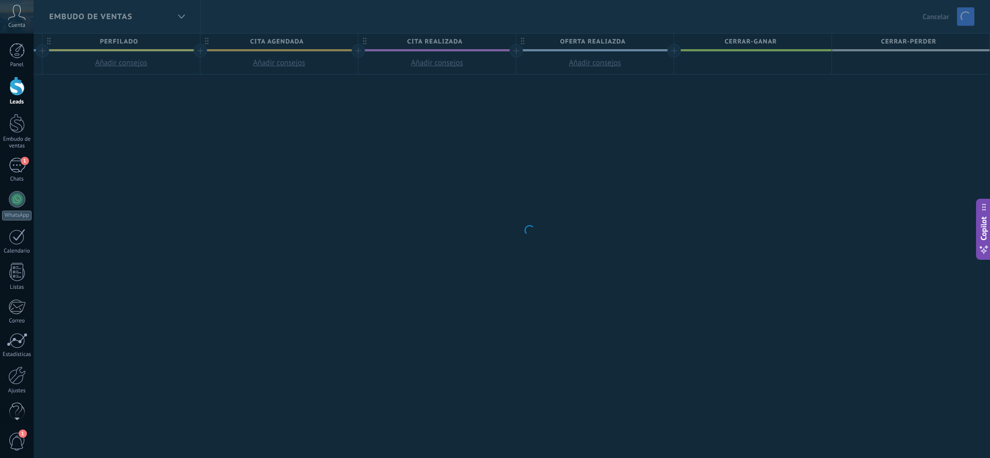
click at [757, 381] on body ".abccls-1,.abccls-2{fill-rule:evenodd}.abccls-2{fill:#fff} .abfcls-1{fill:none}…" at bounding box center [495, 229] width 990 height 458
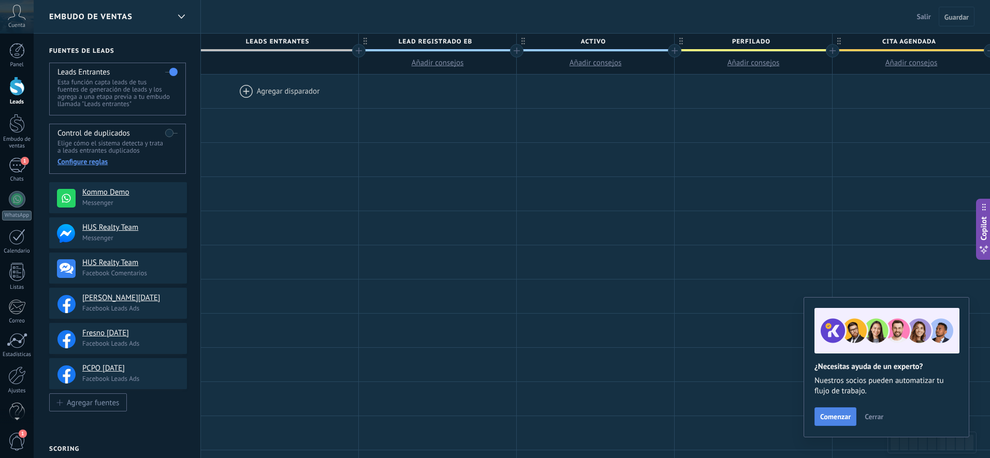
click at [757, 381] on button "Comenzar" at bounding box center [836, 417] width 42 height 19
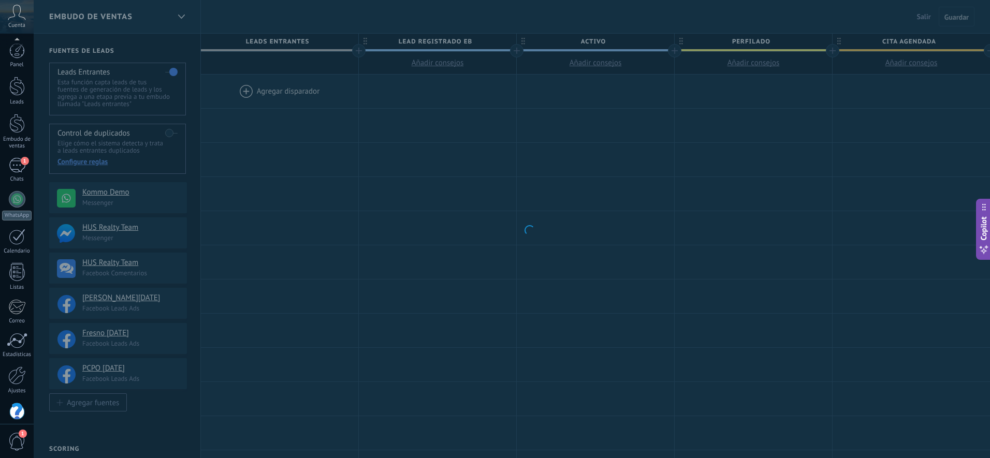
scroll to position [17, 0]
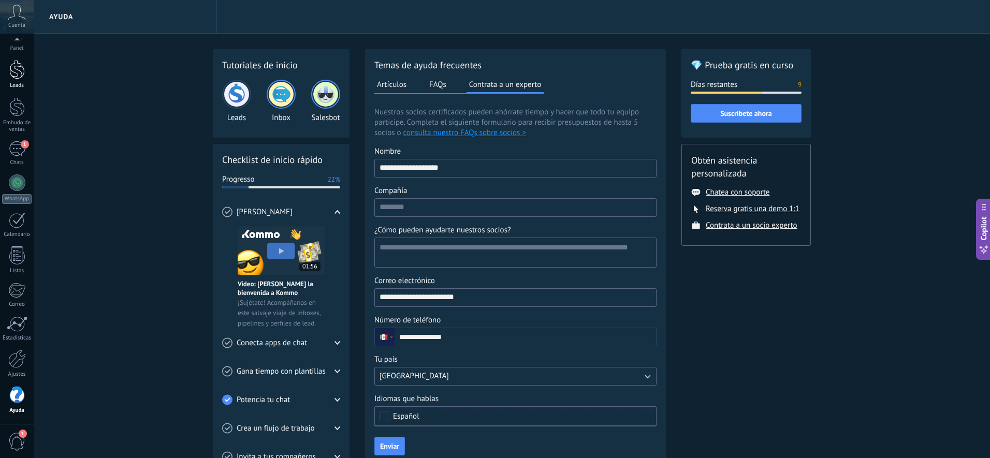
click at [4, 73] on link "Leads" at bounding box center [17, 74] width 34 height 29
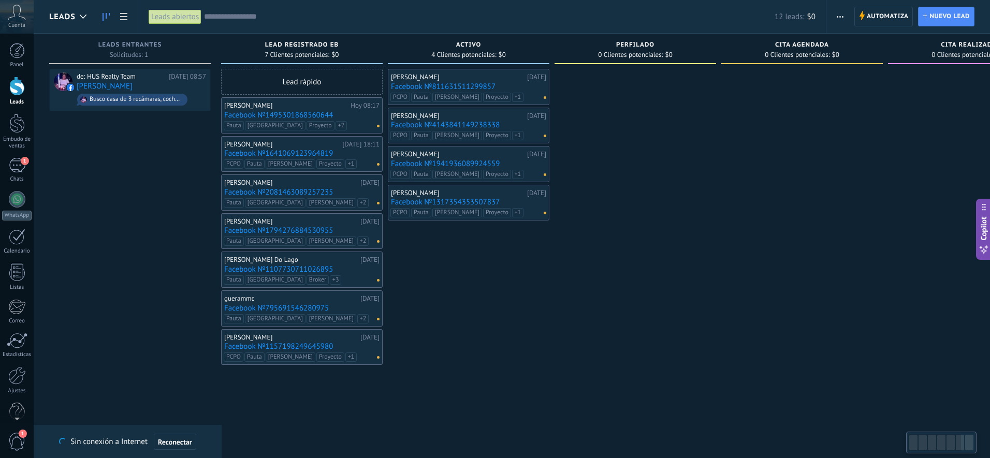
type textarea "**********"
